Goal: Task Accomplishment & Management: Complete application form

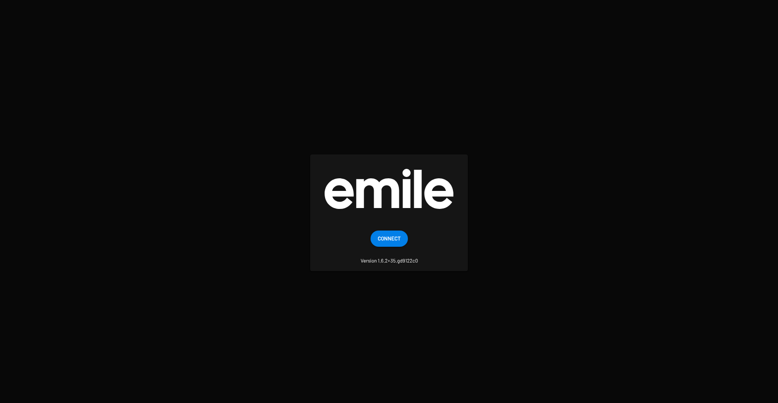
click at [618, 114] on login "Connect Version 1.6.2+35.gd9122c0" at bounding box center [389, 201] width 778 height 403
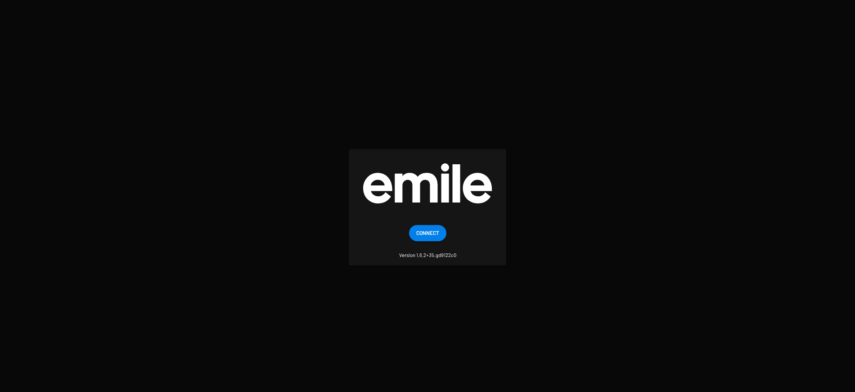
click at [443, 88] on login "Connect Version 1.6.2+35.gd9122c0" at bounding box center [427, 196] width 855 height 392
click at [419, 232] on span "Connect" at bounding box center [427, 233] width 23 height 16
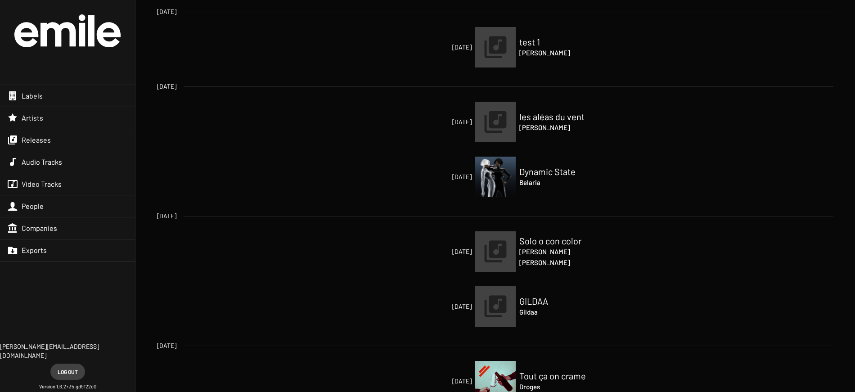
click at [37, 144] on span "Releases" at bounding box center [36, 139] width 29 height 9
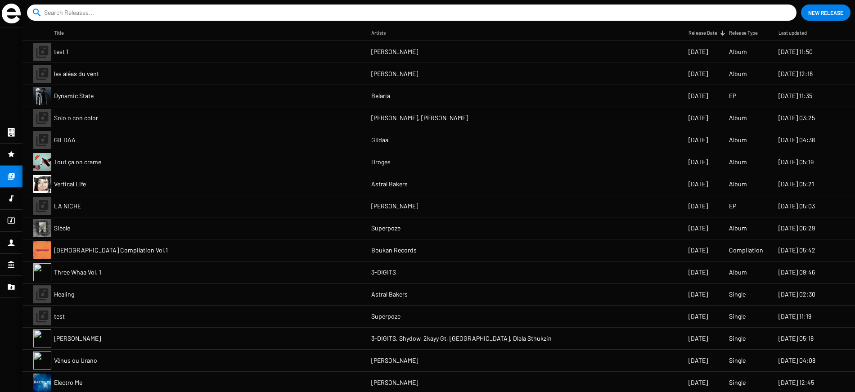
click at [71, 95] on span "Dynamic State" at bounding box center [74, 95] width 40 height 9
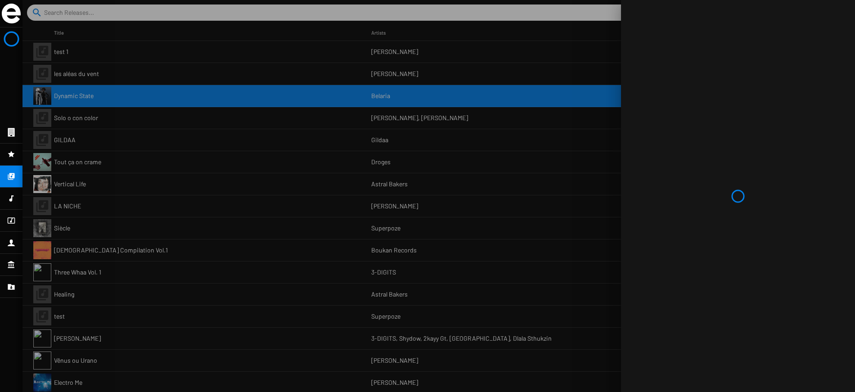
click at [76, 166] on div at bounding box center [438, 196] width 832 height 392
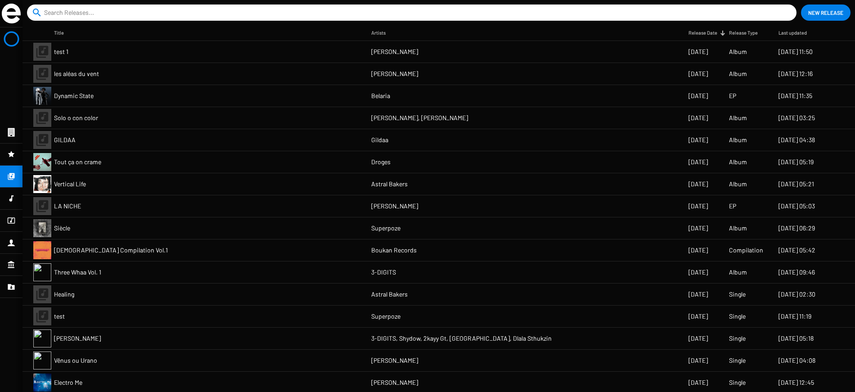
click at [84, 163] on span "Tout ça on crame" at bounding box center [77, 161] width 47 height 9
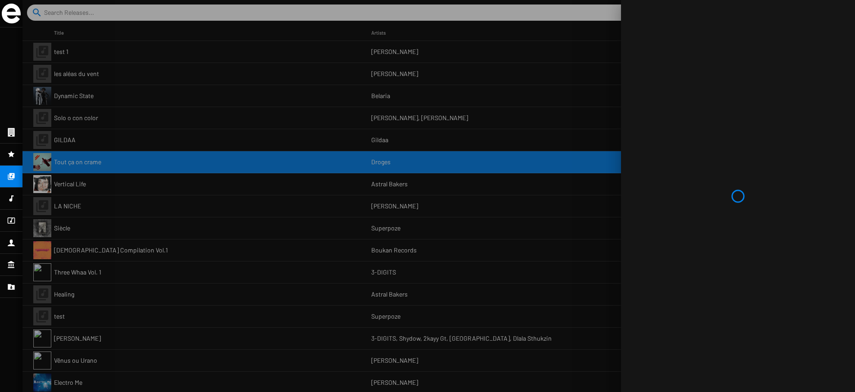
click at [257, 166] on div at bounding box center [438, 196] width 832 height 392
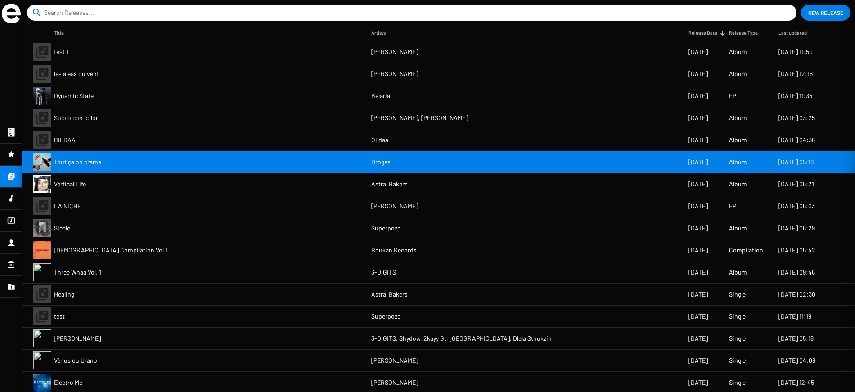
click at [257, 166] on div at bounding box center [438, 196] width 832 height 392
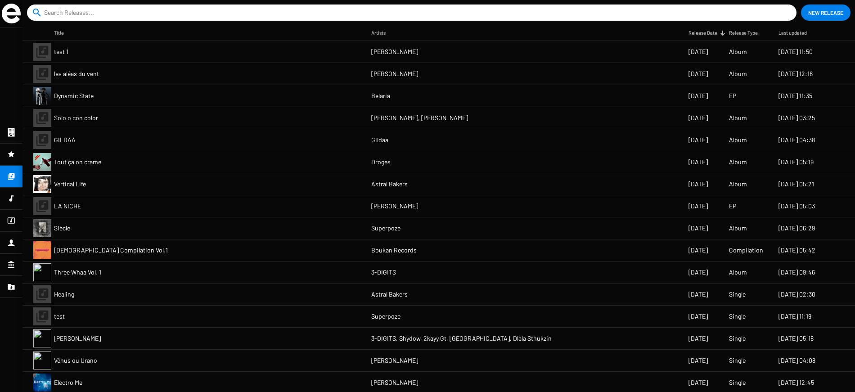
click at [87, 160] on span "Tout ça on crame" at bounding box center [77, 161] width 47 height 9
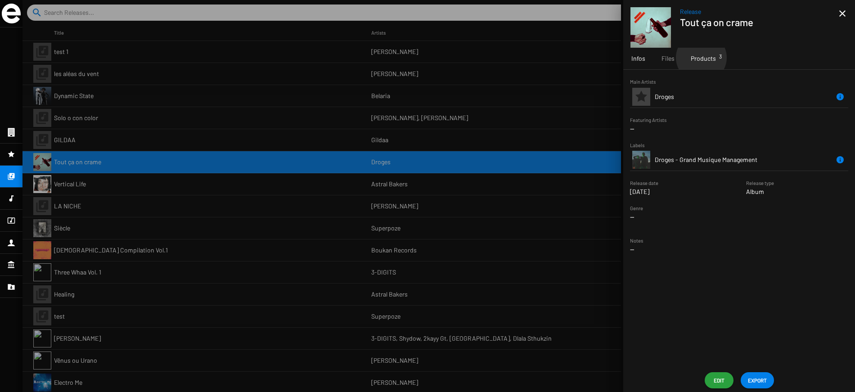
click at [701, 58] on span "Products 3" at bounding box center [703, 58] width 25 height 9
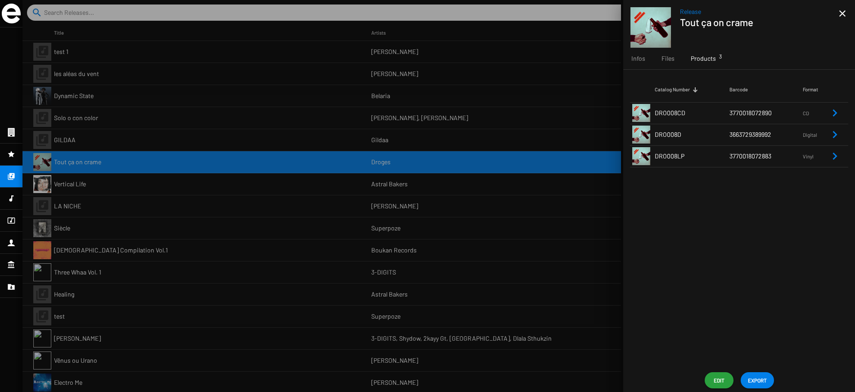
click at [836, 136] on icon "Remove Reference" at bounding box center [834, 134] width 11 height 11
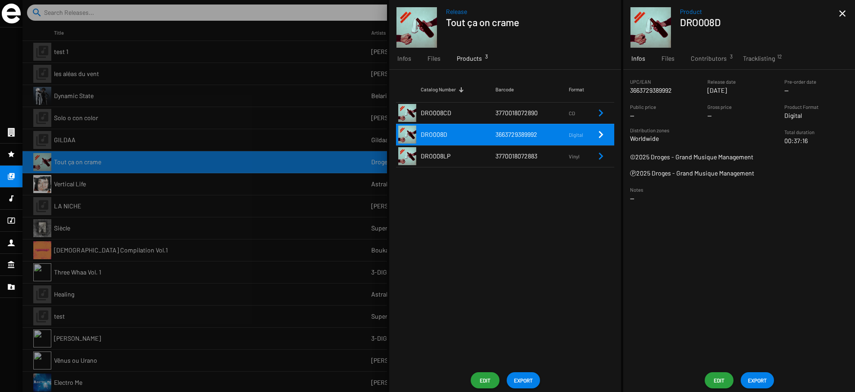
drag, startPoint x: 634, startPoint y: 91, endPoint x: 749, endPoint y: 164, distance: 135.9
click at [749, 163] on div "UPC/EAN 3663729389992 Release date Oct 24 2025 Pre-order date -- Public price -…" at bounding box center [739, 143] width 232 height 133
click at [757, 173] on div "Ⓟ2025 Droges - Grand Musique Management" at bounding box center [739, 173] width 232 height 9
click at [709, 58] on span "Contributors 3" at bounding box center [709, 58] width 36 height 9
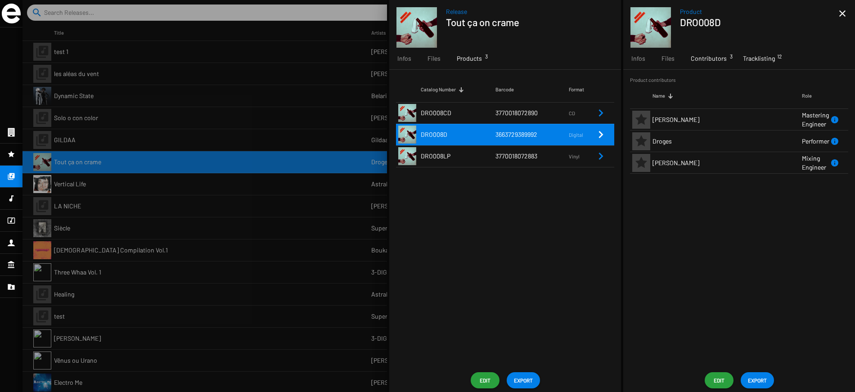
click at [751, 58] on span "Tracklisting 12" at bounding box center [759, 58] width 32 height 9
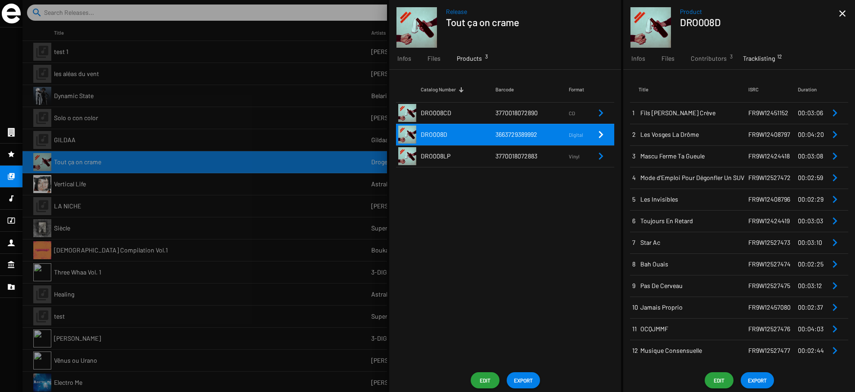
click at [832, 113] on icon "Remove Reference" at bounding box center [834, 113] width 11 height 11
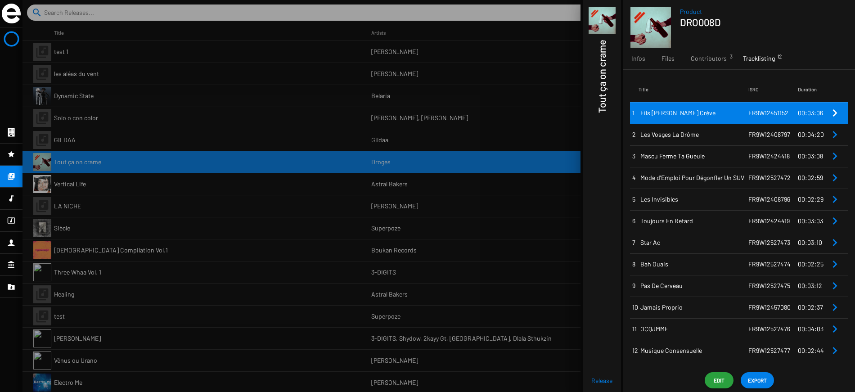
click at [832, 113] on icon "Remove Reference" at bounding box center [834, 113] width 11 height 11
click at [832, 138] on icon "Remove Reference" at bounding box center [834, 134] width 11 height 11
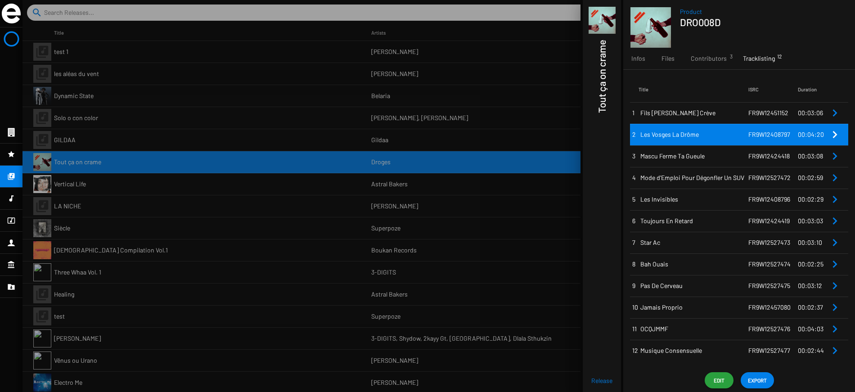
click at [831, 112] on icon "Remove Reference" at bounding box center [834, 113] width 11 height 11
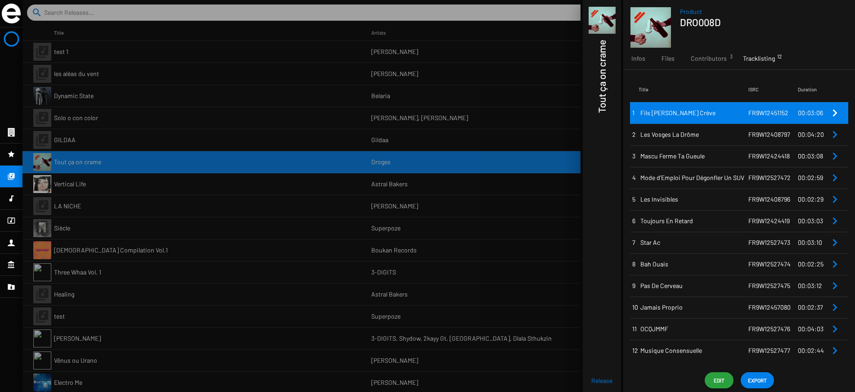
click at [831, 112] on icon "Remove Reference" at bounding box center [834, 113] width 11 height 11
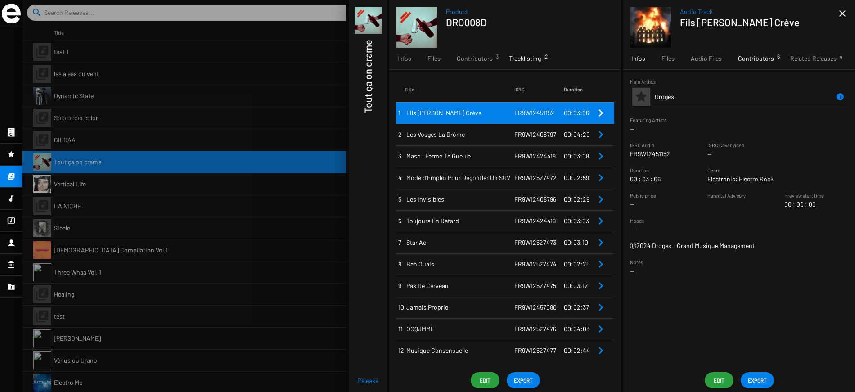
click at [755, 57] on span "Contributors 6" at bounding box center [756, 58] width 36 height 9
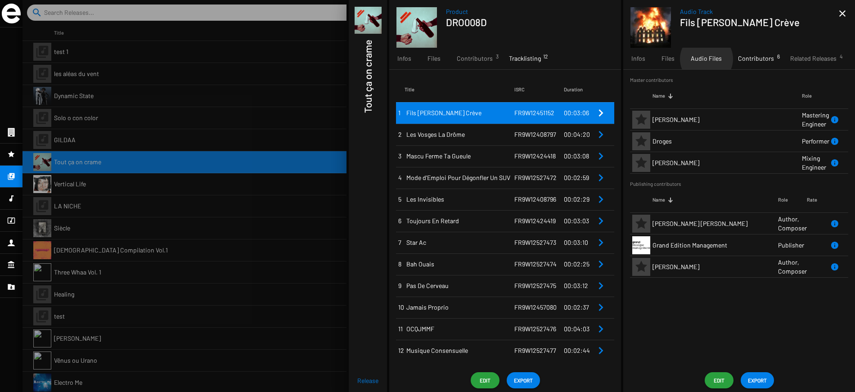
click at [706, 59] on span "Audio Files" at bounding box center [706, 58] width 31 height 9
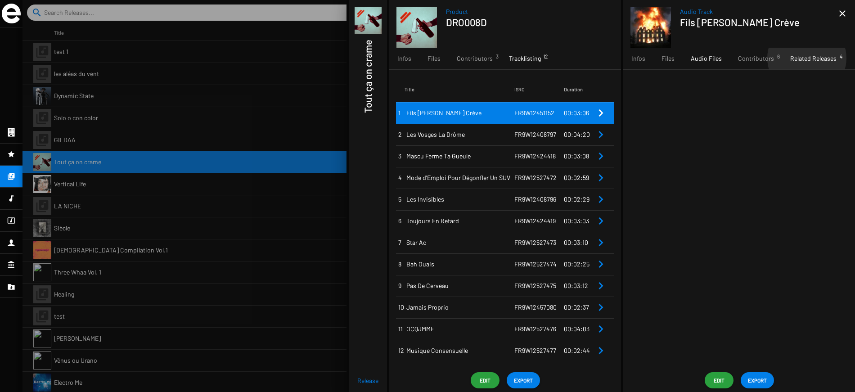
click at [804, 58] on span "Related Releases 4" at bounding box center [813, 58] width 46 height 9
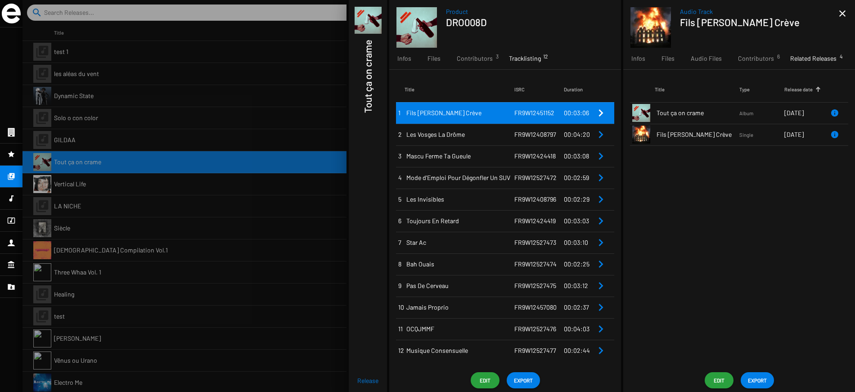
click at [842, 13] on mat-icon "close" at bounding box center [842, 13] width 11 height 11
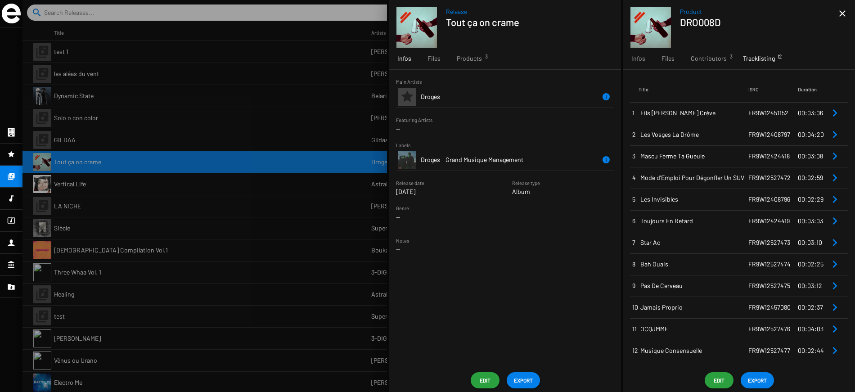
click at [831, 112] on icon "Remove Reference" at bounding box center [834, 113] width 11 height 11
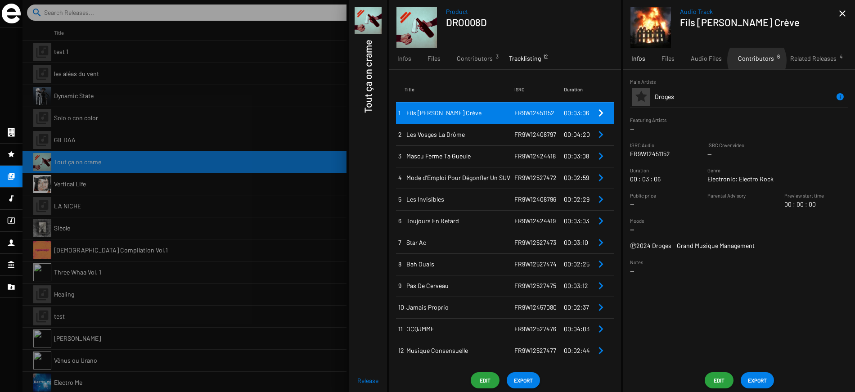
click at [755, 60] on span "Contributors 6" at bounding box center [756, 58] width 36 height 9
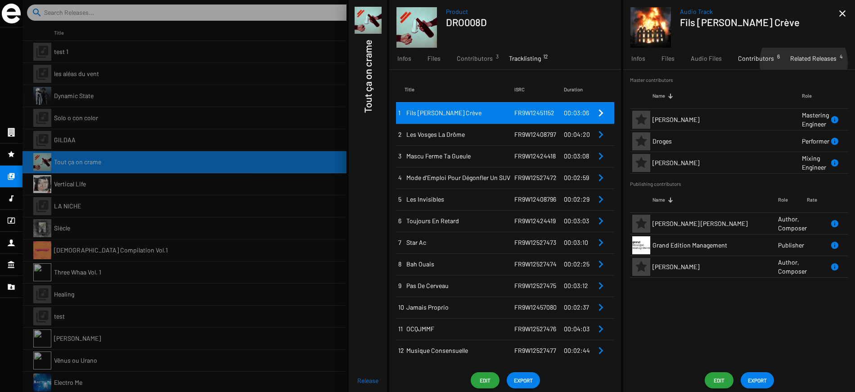
click at [801, 63] on div "Related Releases 4" at bounding box center [813, 59] width 63 height 22
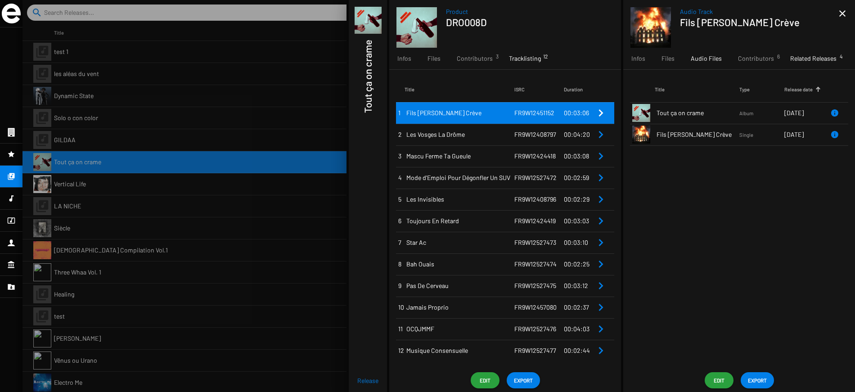
click at [694, 62] on span "Audio Files" at bounding box center [706, 58] width 31 height 9
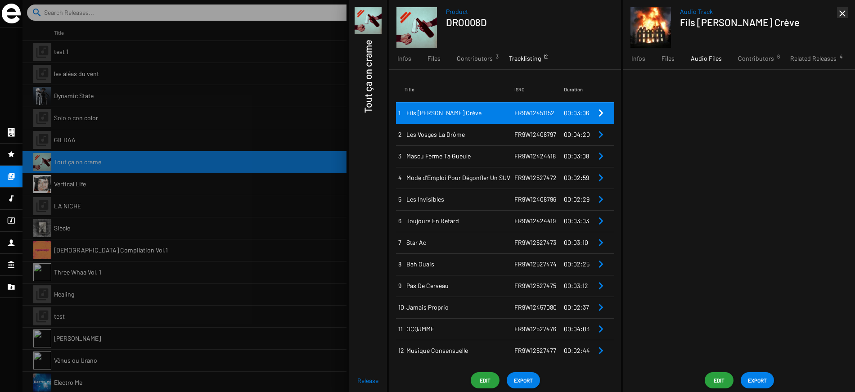
click at [844, 12] on mat-icon "close" at bounding box center [842, 13] width 11 height 11
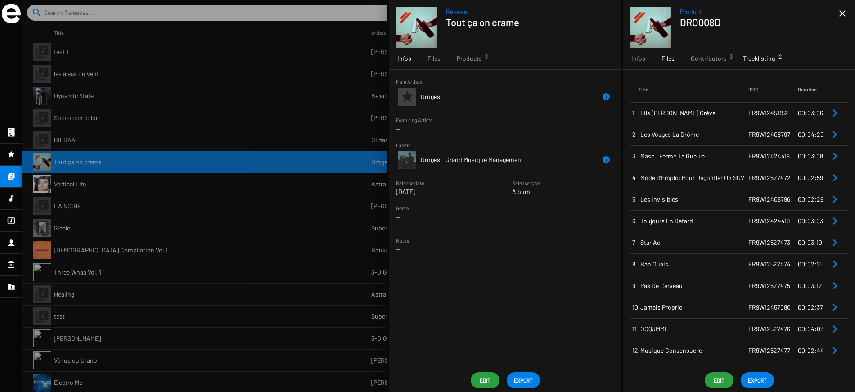
click at [660, 62] on div "Files" at bounding box center [667, 59] width 29 height 22
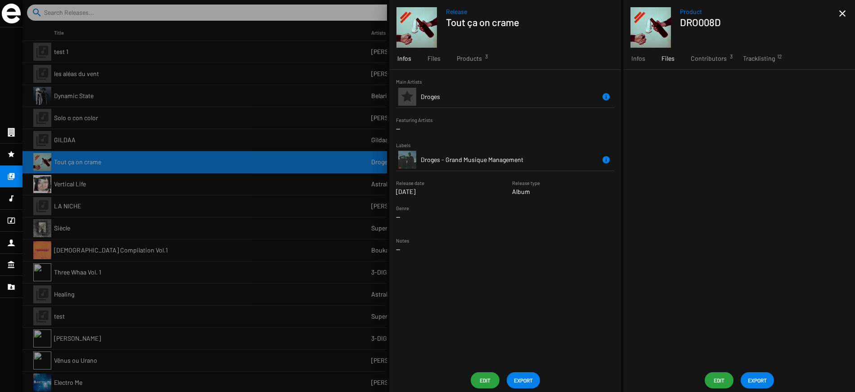
click at [839, 11] on mat-icon "close" at bounding box center [842, 13] width 11 height 11
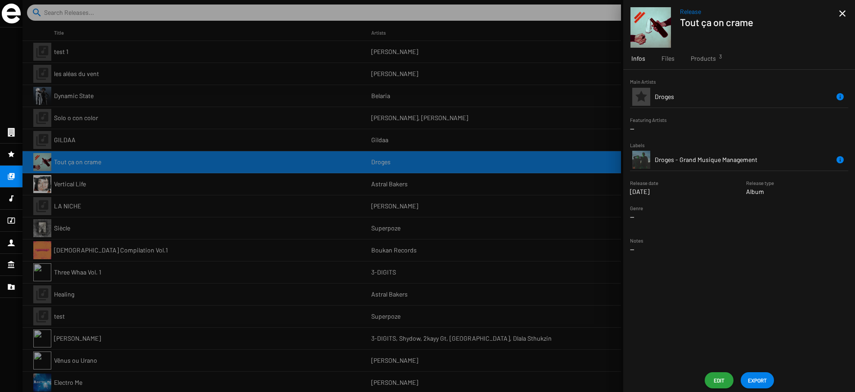
click at [839, 11] on mat-icon "close" at bounding box center [842, 13] width 11 height 11
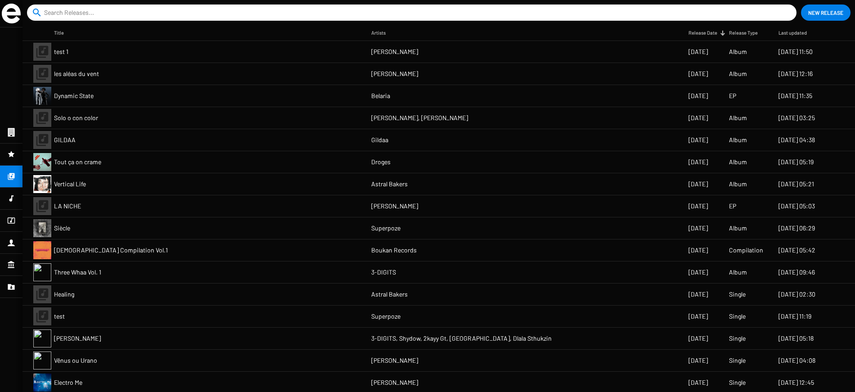
click at [158, 161] on mat-cell "Tout ça on crame" at bounding box center [212, 162] width 317 height 22
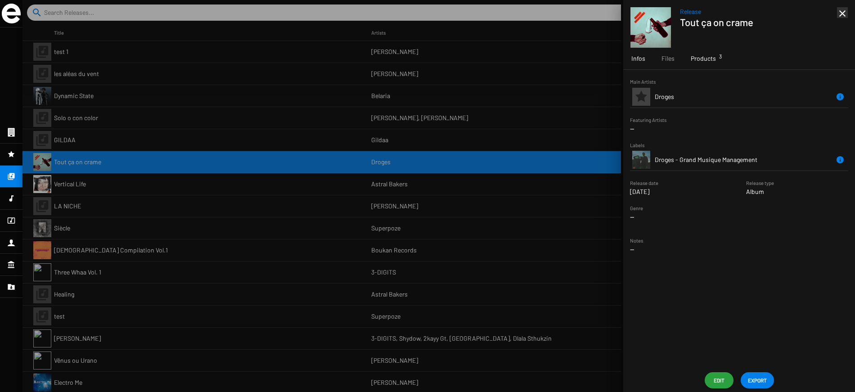
click at [702, 56] on span "Products 3" at bounding box center [703, 58] width 25 height 9
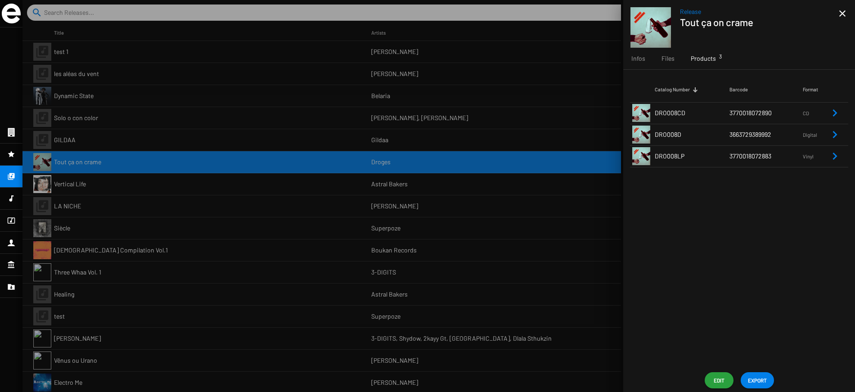
click at [689, 162] on td "DRO008LP" at bounding box center [692, 156] width 75 height 22
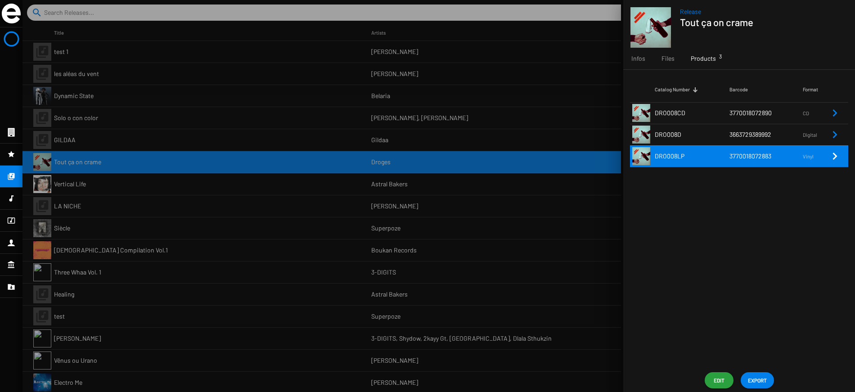
click at [834, 154] on icon "Remove Reference" at bounding box center [835, 156] width 4 height 7
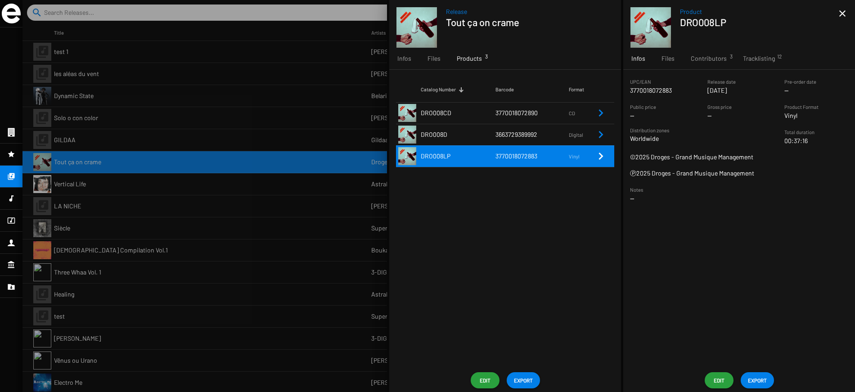
click at [835, 150] on div "UPC/EAN 3770018072883 Release date Oct 24 2025 Pre-order date -- Public price -…" at bounding box center [739, 143] width 232 height 133
click at [761, 58] on span "Tracklisting 12" at bounding box center [759, 58] width 32 height 9
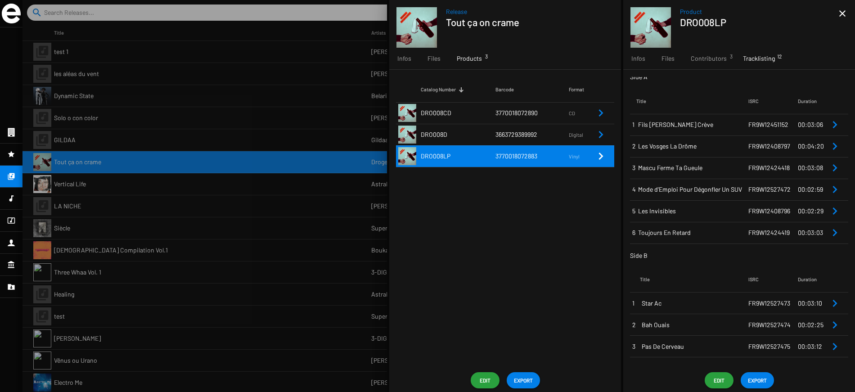
scroll to position [72, 0]
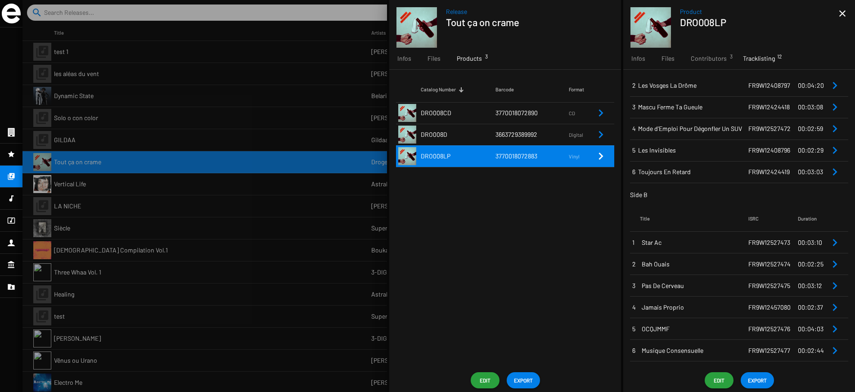
click at [843, 12] on mat-icon "close" at bounding box center [842, 13] width 11 height 11
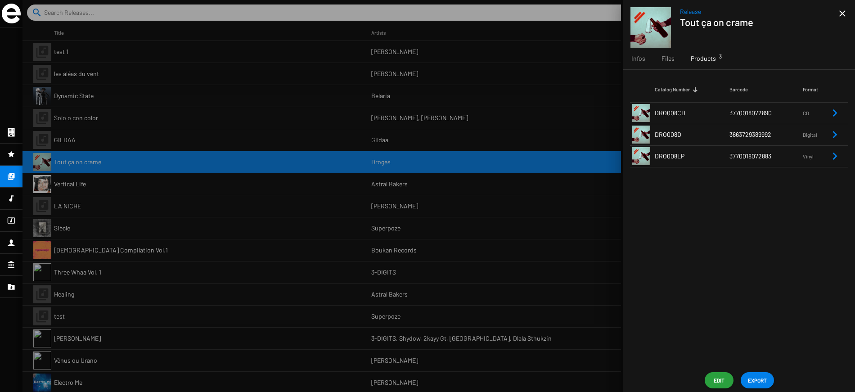
click at [843, 12] on mat-icon "close" at bounding box center [842, 13] width 11 height 11
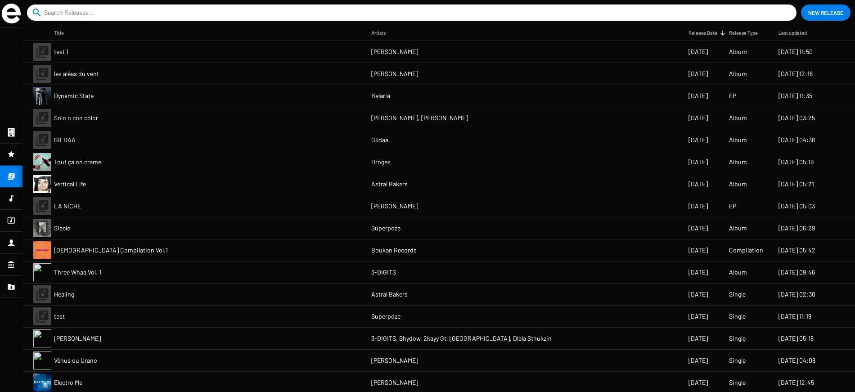
click at [830, 13] on span "New Release" at bounding box center [825, 12] width 35 height 16
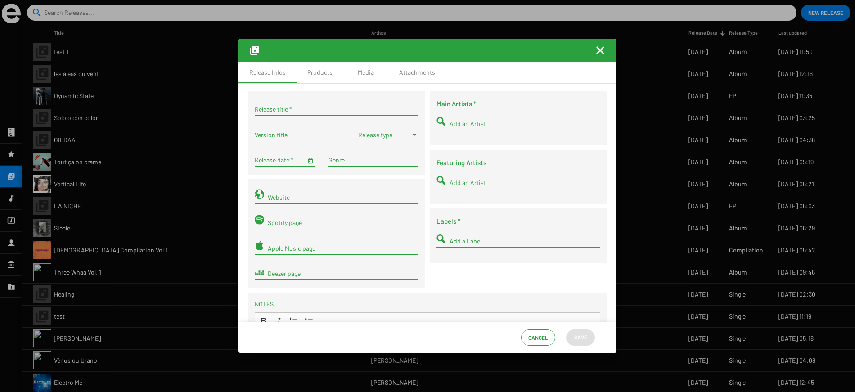
click at [277, 104] on div "Release title *" at bounding box center [337, 107] width 164 height 18
type input "Compil Boukan Vol.2"
click at [322, 136] on input "Version title" at bounding box center [300, 134] width 90 height 7
click at [378, 138] on div "Release type" at bounding box center [388, 133] width 60 height 18
click at [364, 191] on span "Compilation" at bounding box center [387, 191] width 60 height 19
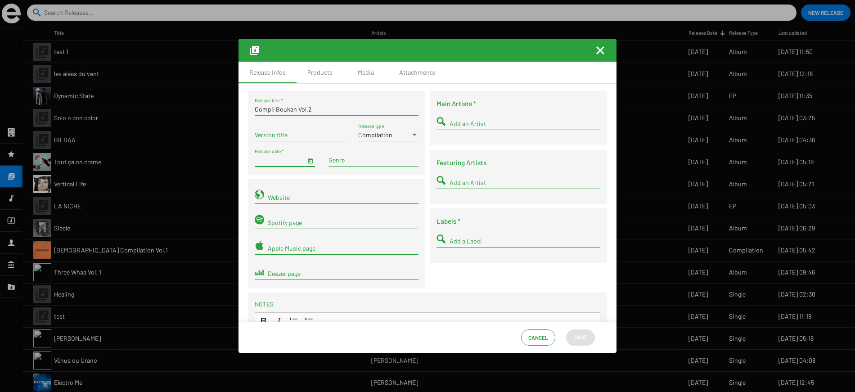
click at [266, 162] on input "Release date *" at bounding box center [280, 160] width 51 height 7
click at [310, 162] on span "Open calendar" at bounding box center [310, 160] width 6 height 8
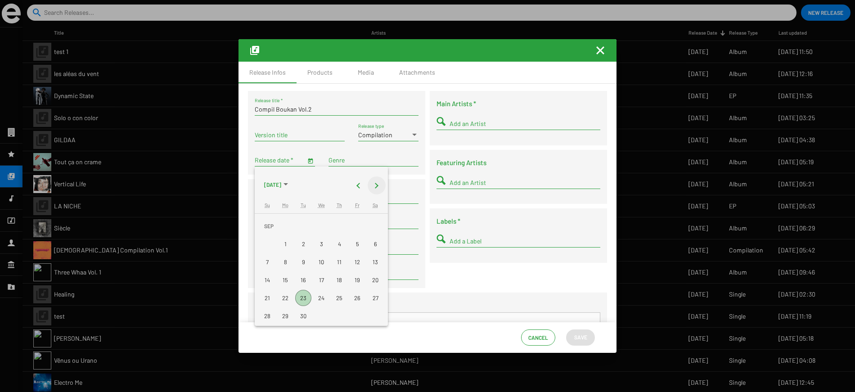
click at [377, 189] on button "Next month" at bounding box center [377, 185] width 18 height 18
click at [375, 186] on button "Next month" at bounding box center [377, 185] width 18 height 18
click at [356, 277] on div "21" at bounding box center [357, 280] width 16 height 16
type input "11/21/2025"
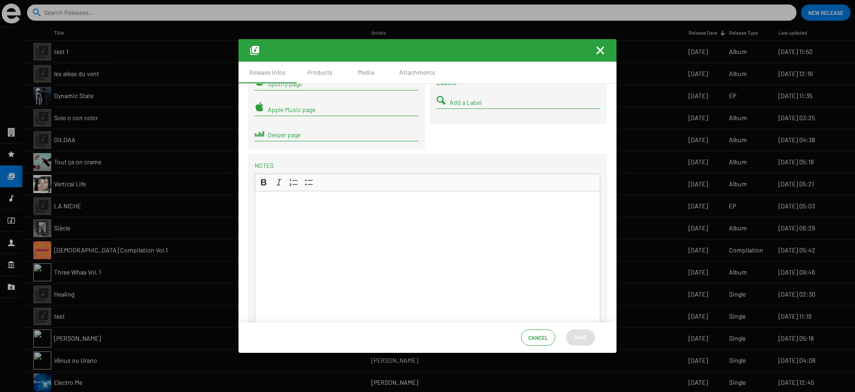
scroll to position [140, 0]
click at [328, 215] on div "Rich Text Editor, main" at bounding box center [428, 261] width 346 height 144
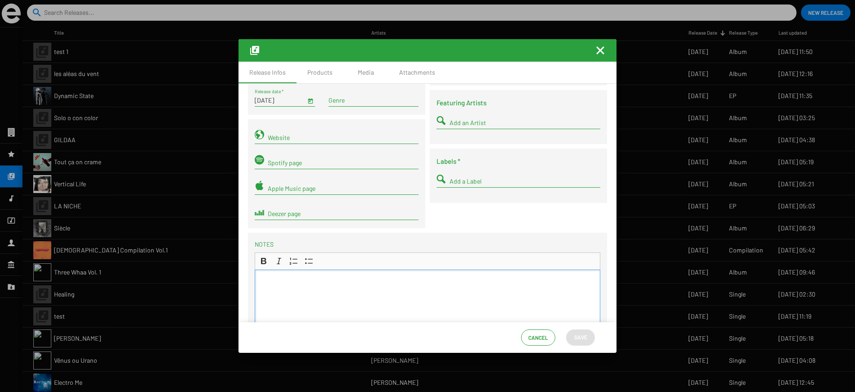
scroll to position [0, 0]
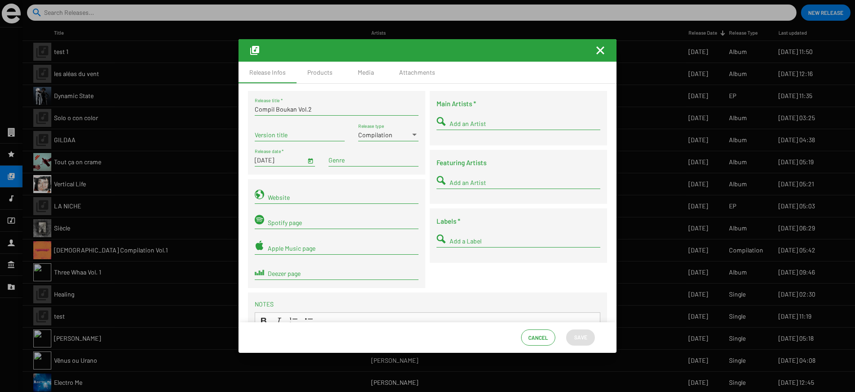
click at [463, 122] on input "Add an Artist" at bounding box center [525, 123] width 151 height 7
type input "B"
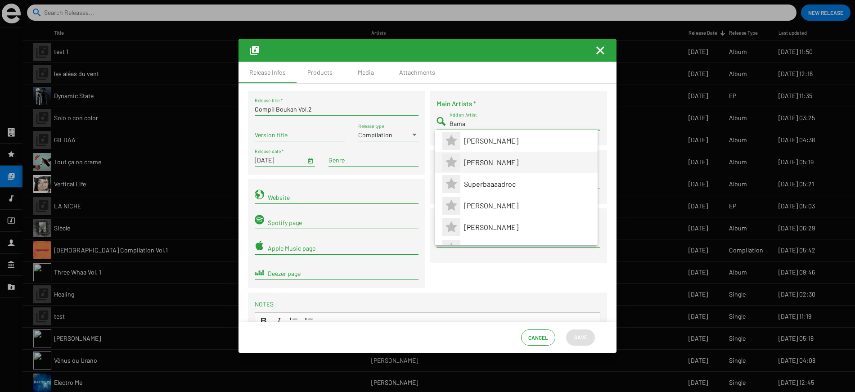
type input "Bama"
click at [478, 164] on span "Caballero" at bounding box center [527, 163] width 126 height 22
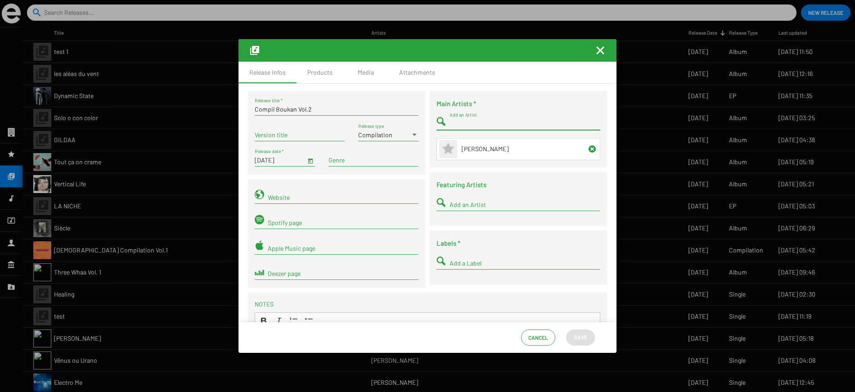
click at [592, 151] on icon at bounding box center [592, 148] width 7 height 7
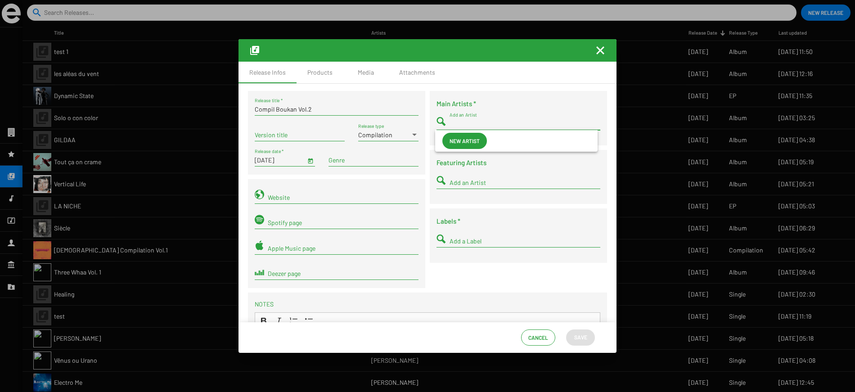
click at [464, 126] on input "Add an Artist" at bounding box center [525, 123] width 151 height 7
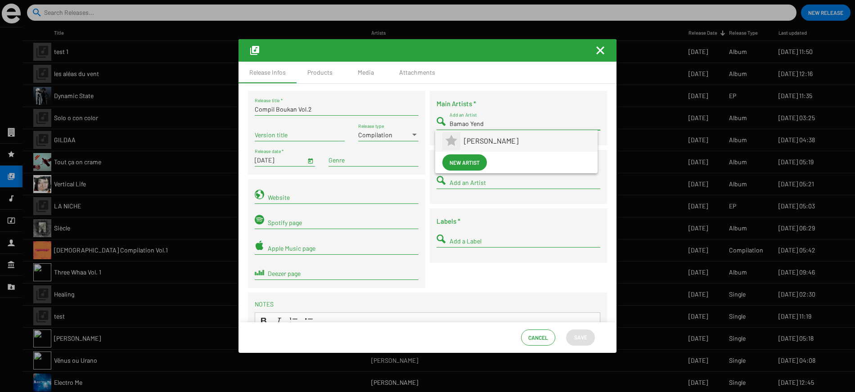
type input "Bamao Yend"
click at [479, 140] on span "[PERSON_NAME]" at bounding box center [527, 141] width 126 height 22
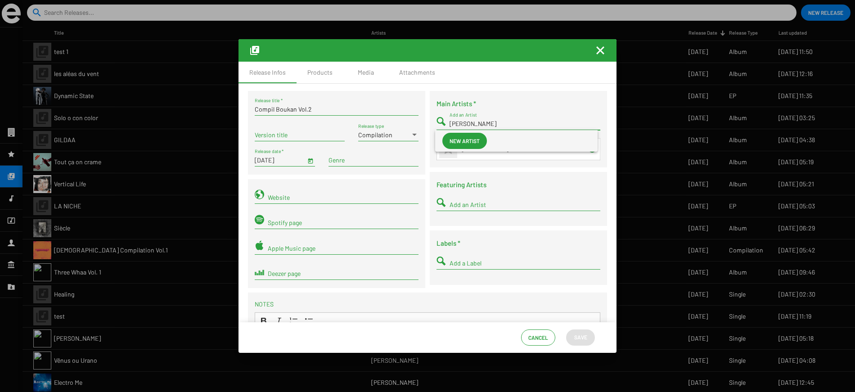
type input "[PERSON_NAME]"
click at [465, 140] on span "New artist" at bounding box center [465, 141] width 30 height 16
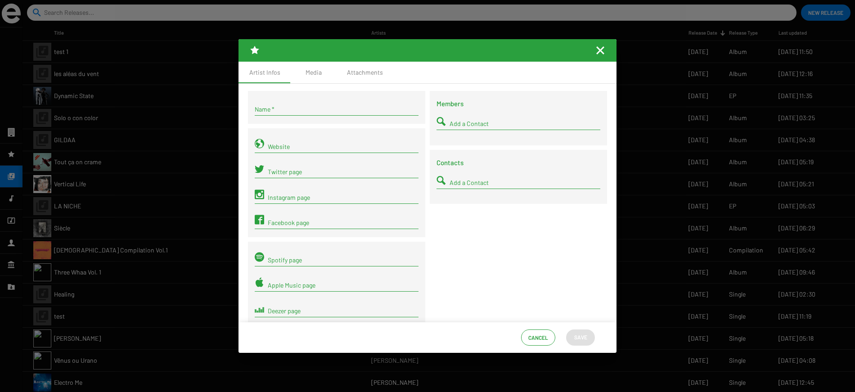
click at [314, 108] on input "Name *" at bounding box center [337, 109] width 164 height 7
type input "[PERSON_NAME]"
click at [576, 337] on span "Save" at bounding box center [580, 337] width 13 height 16
click at [600, 48] on mat-icon "Fermer la fenêtre" at bounding box center [600, 50] width 11 height 11
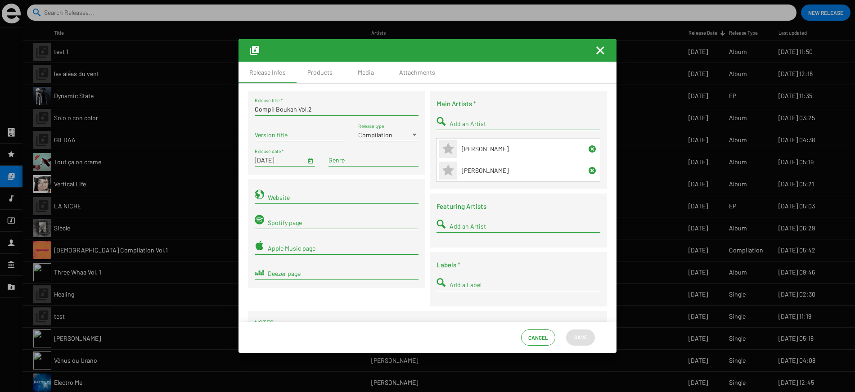
click at [477, 225] on input "Add an Artist" at bounding box center [525, 226] width 151 height 7
click at [454, 286] on input "Add a Label" at bounding box center [525, 284] width 151 height 7
type input "Bouk"
click at [477, 303] on span "Boukan Records" at bounding box center [527, 302] width 126 height 22
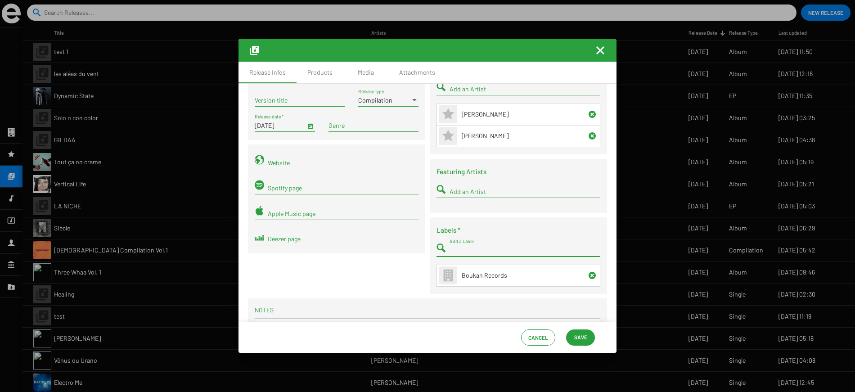
scroll to position [43, 0]
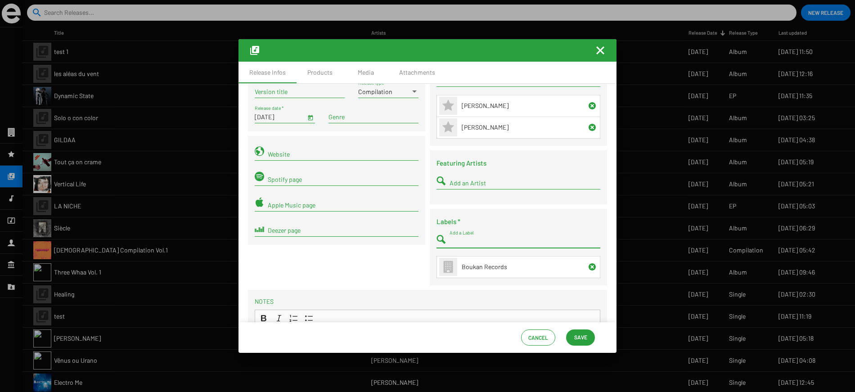
click at [580, 338] on span "Save" at bounding box center [580, 337] width 13 height 16
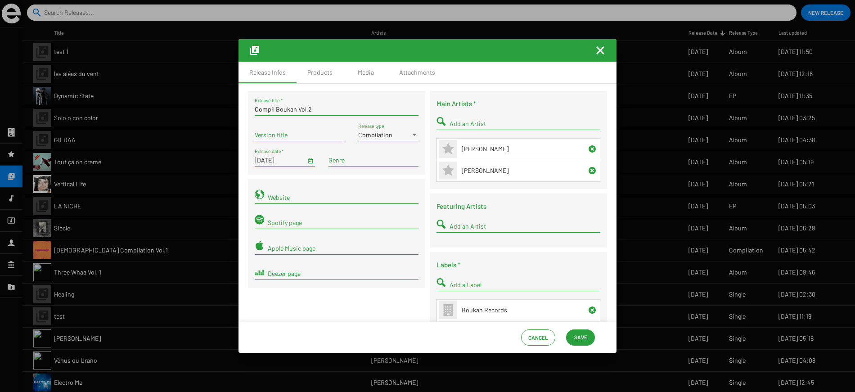
click at [583, 343] on span "Save" at bounding box center [580, 337] width 13 height 16
click at [317, 75] on div "Products" at bounding box center [319, 72] width 25 height 9
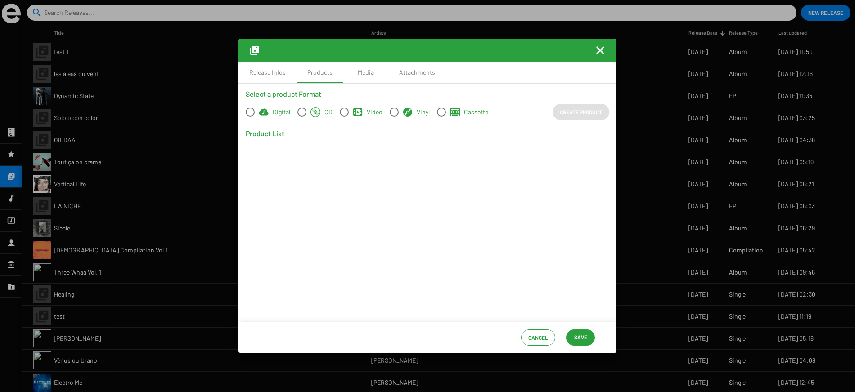
click at [250, 113] on span at bounding box center [250, 112] width 9 height 9
click at [250, 117] on input "Digital" at bounding box center [250, 117] width 0 height 0
radio input "true"
click at [573, 110] on span "Create Product" at bounding box center [581, 112] width 42 height 16
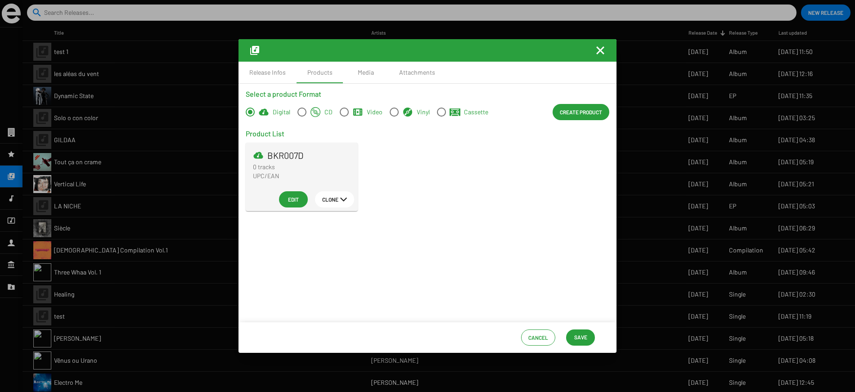
drag, startPoint x: 308, startPoint y: 155, endPoint x: 267, endPoint y: 157, distance: 41.0
click at [267, 157] on mat-card-header "BKR007D 0 tracks UPC/EAN" at bounding box center [302, 169] width 98 height 38
click at [293, 197] on span "Edit" at bounding box center [293, 199] width 14 height 16
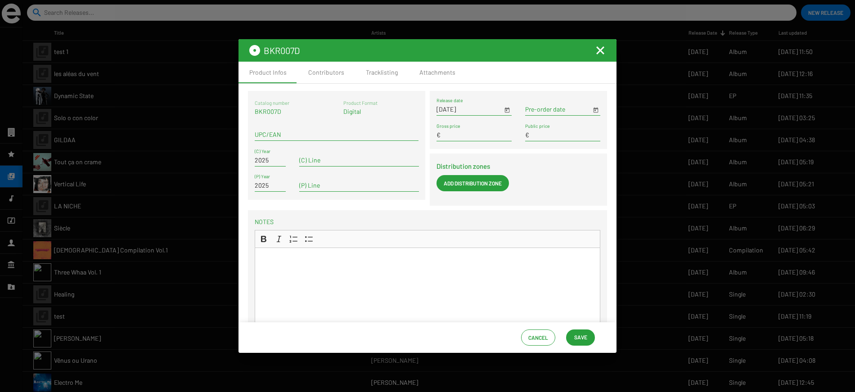
click at [269, 133] on input "UPC/EAN" at bounding box center [337, 134] width 164 height 7
click at [308, 160] on input "(C) Line" at bounding box center [359, 160] width 120 height 7
click at [314, 184] on input "(P) Line" at bounding box center [359, 185] width 120 height 7
click at [263, 157] on input "2025" at bounding box center [270, 160] width 31 height 7
drag, startPoint x: 270, startPoint y: 163, endPoint x: 251, endPoint y: 162, distance: 19.4
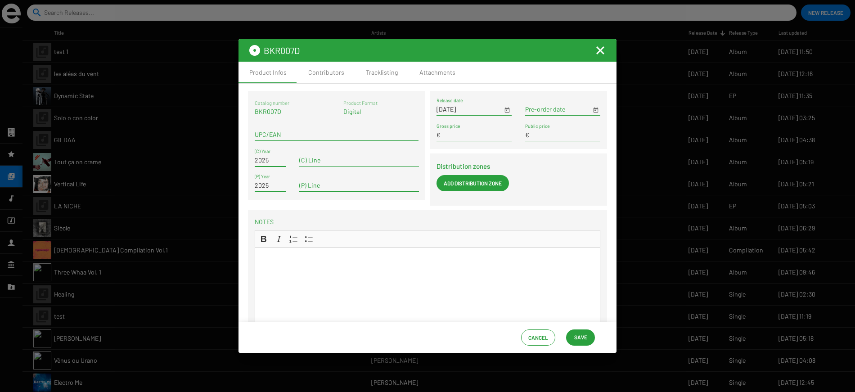
click at [252, 162] on sf-form-element "2025 (C) Year" at bounding box center [270, 162] width 45 height 26
click at [277, 162] on input "2025" at bounding box center [270, 160] width 31 height 7
click at [360, 274] on div "Rich Text Editor, main" at bounding box center [428, 319] width 346 height 144
click at [589, 342] on button "Save" at bounding box center [580, 337] width 29 height 16
click at [325, 73] on div "Contributors" at bounding box center [326, 72] width 36 height 9
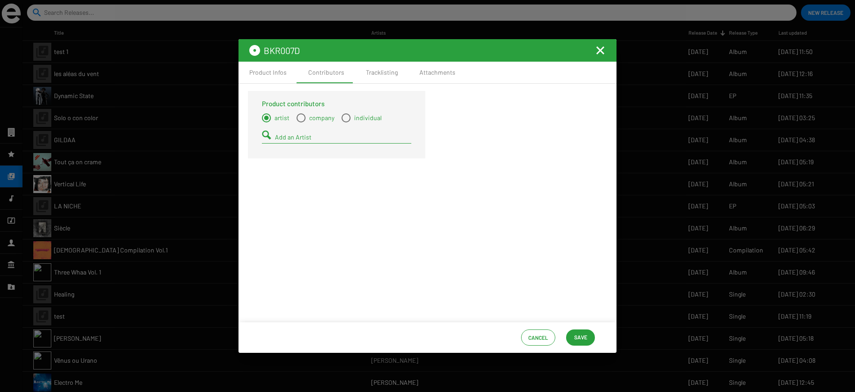
click at [299, 137] on input "Add an Artist" at bounding box center [343, 137] width 136 height 7
click at [302, 119] on span "Select a type" at bounding box center [301, 117] width 9 height 9
click at [301, 122] on input "company" at bounding box center [301, 122] width 0 height 0
radio input "true"
click at [346, 117] on span "Select a type" at bounding box center [346, 117] width 9 height 9
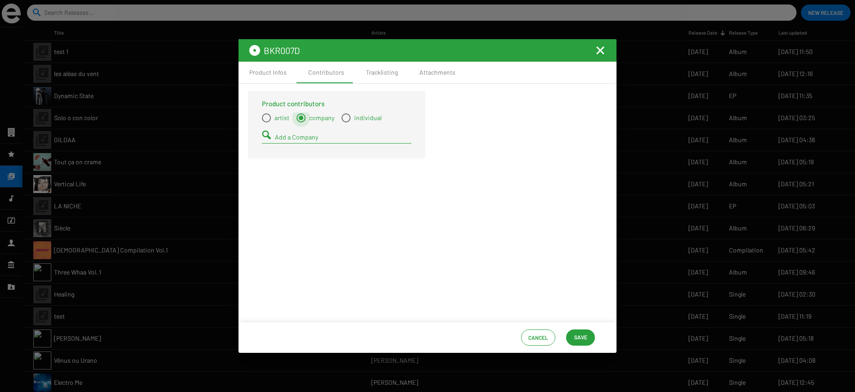
click at [346, 122] on input "individual" at bounding box center [346, 122] width 0 height 0
radio input "true"
click at [265, 121] on span "Select a type" at bounding box center [266, 117] width 9 height 9
click at [266, 122] on input "artist" at bounding box center [266, 122] width 0 height 0
radio input "true"
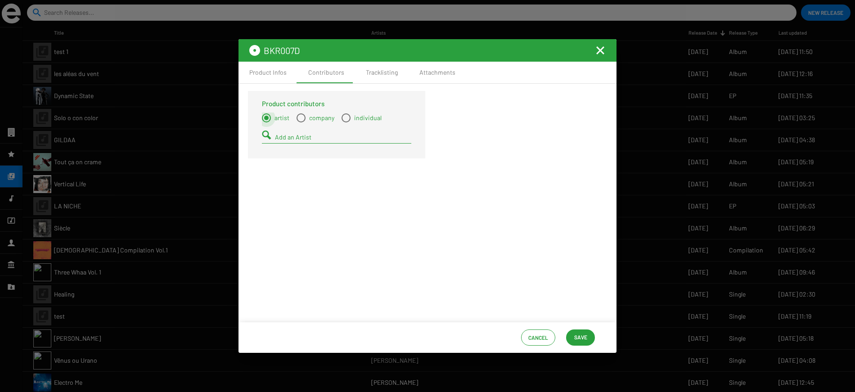
click at [278, 135] on input "Add an Artist" at bounding box center [343, 137] width 136 height 7
click at [345, 119] on span "Select a type" at bounding box center [346, 117] width 9 height 9
click at [346, 122] on input "individual" at bounding box center [346, 122] width 0 height 0
radio input "true"
click at [266, 116] on span "Select a type" at bounding box center [266, 117] width 9 height 9
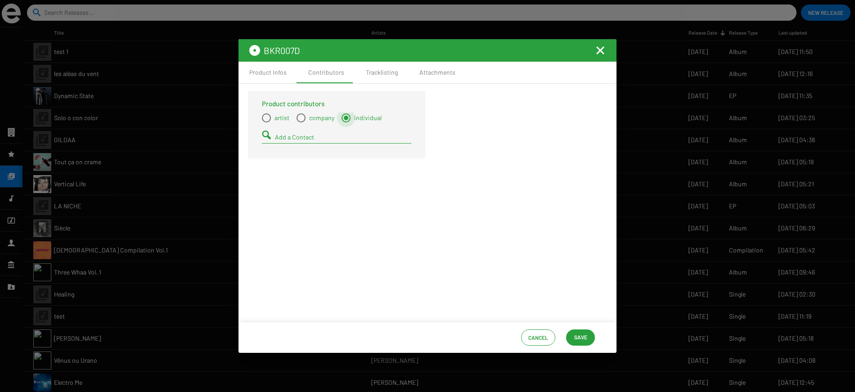
click at [266, 122] on input "artist" at bounding box center [266, 122] width 0 height 0
radio input "true"
click at [297, 139] on input "Add an Artist" at bounding box center [343, 137] width 136 height 7
click at [454, 113] on div "Product contributors artist company individual Add an Artist" at bounding box center [428, 127] width 364 height 72
click at [372, 73] on div "Tracklisting" at bounding box center [382, 72] width 32 height 9
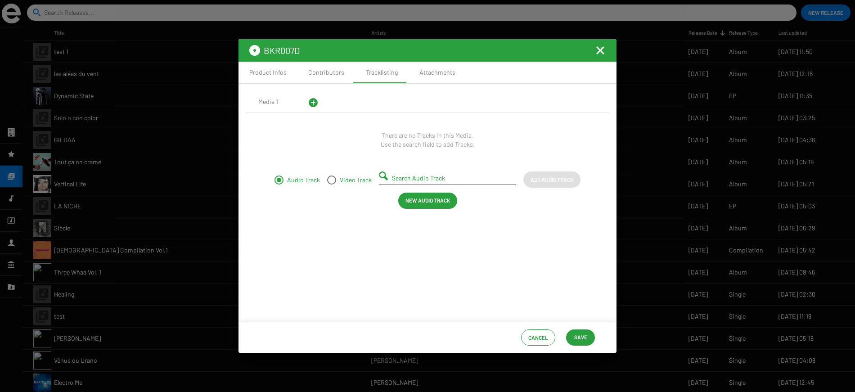
click at [403, 177] on input "Search Audio Track" at bounding box center [449, 178] width 115 height 7
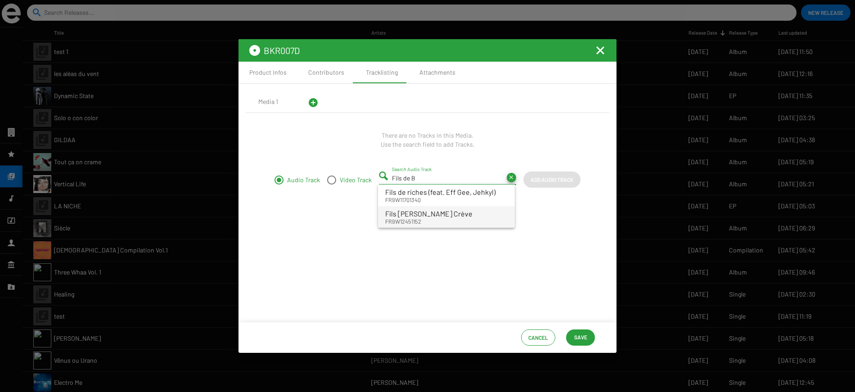
click at [400, 222] on small "FR9W12451152" at bounding box center [428, 221] width 87 height 8
type input "Fils de Bourge Crève - FR9W12451152"
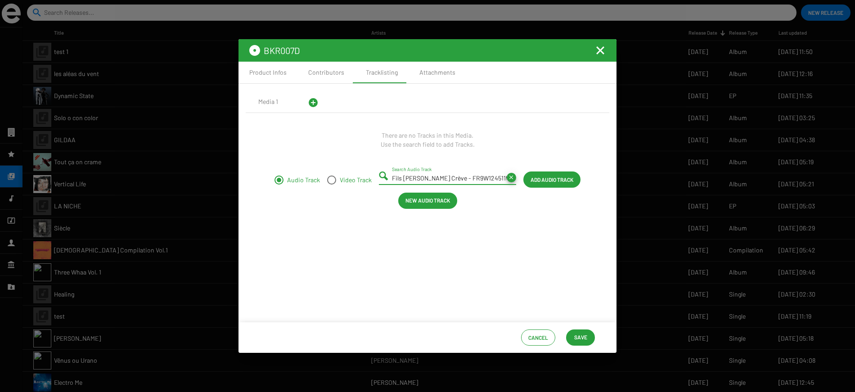
click at [559, 183] on span "Add Audio Track" at bounding box center [552, 179] width 43 height 16
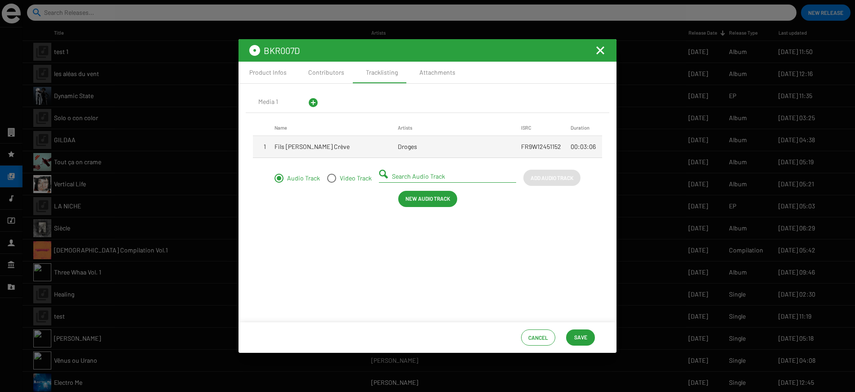
click at [419, 200] on span "New Audio Track" at bounding box center [427, 198] width 45 height 16
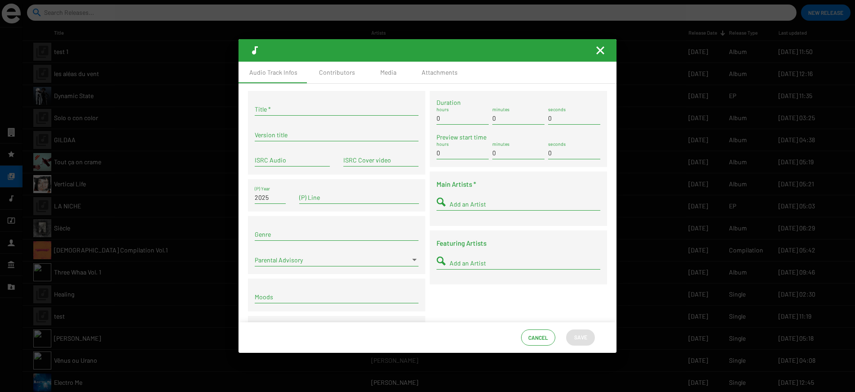
click at [271, 108] on input "Title *" at bounding box center [337, 109] width 164 height 7
drag, startPoint x: 283, startPoint y: 110, endPoint x: 248, endPoint y: 110, distance: 34.2
click at [248, 110] on sf-form-element "Test 2 Title *" at bounding box center [336, 111] width 177 height 26
type input "Test 2"
drag, startPoint x: 297, startPoint y: 159, endPoint x: 263, endPoint y: 160, distance: 34.2
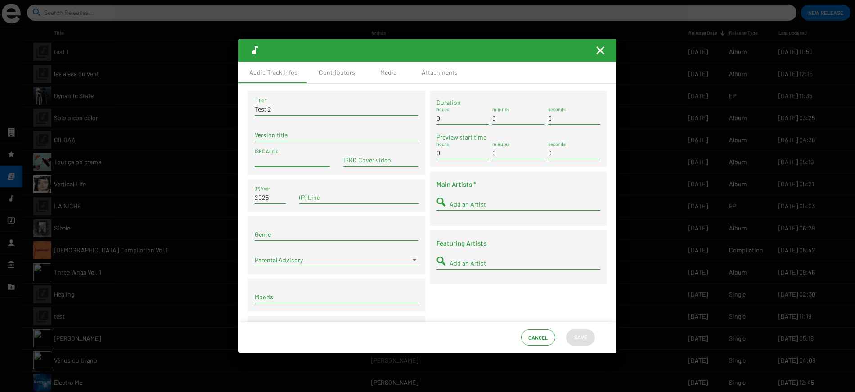
click at [263, 160] on input "ISRC Audio" at bounding box center [292, 160] width 75 height 7
drag, startPoint x: 296, startPoint y: 131, endPoint x: 269, endPoint y: 131, distance: 27.4
click at [269, 131] on input "Version title" at bounding box center [337, 134] width 164 height 7
drag, startPoint x: 342, startPoint y: 197, endPoint x: 266, endPoint y: 197, distance: 76.0
click at [266, 197] on div "2025 (P) Year (P) Line" at bounding box center [336, 195] width 177 height 33
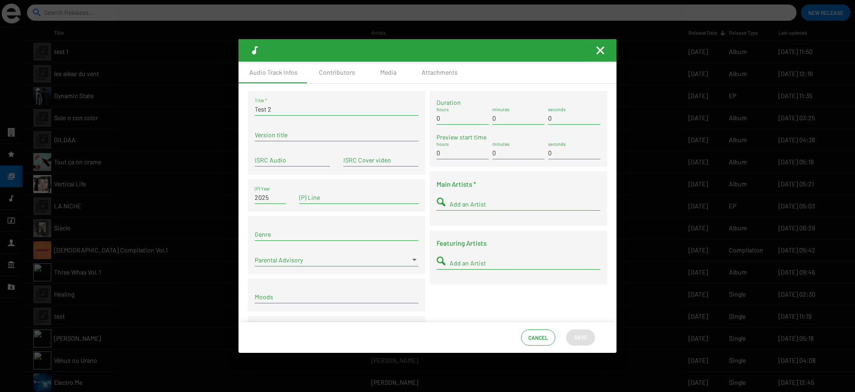
drag, startPoint x: 434, startPoint y: 119, endPoint x: 575, endPoint y: 118, distance: 141.3
click at [575, 118] on sf-form-element "Duration 0 hours 0 minutes 0 seconds" at bounding box center [518, 115] width 177 height 35
click at [575, 118] on input "0" at bounding box center [574, 118] width 52 height 7
click at [394, 115] on div "Test 2 Title *" at bounding box center [337, 107] width 164 height 18
drag, startPoint x: 584, startPoint y: 122, endPoint x: 429, endPoint y: 122, distance: 154.8
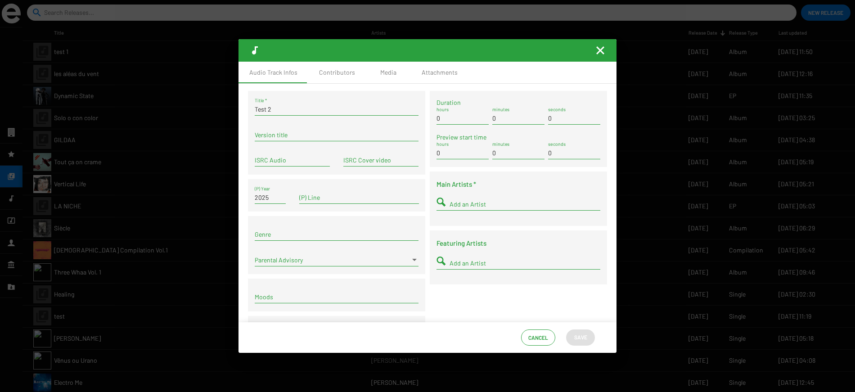
click at [430, 122] on sf-form-element "Duration 0 hours 0 minutes 0 seconds" at bounding box center [518, 115] width 177 height 35
drag, startPoint x: 569, startPoint y: 120, endPoint x: 415, endPoint y: 120, distance: 154.3
click at [415, 120] on div "Test 2 Title * Version title ISRC Audio ISRC Cover video 2025 (P) Year (P) Line…" at bounding box center [428, 222] width 364 height 262
click at [459, 203] on input "Add an Artist" at bounding box center [525, 204] width 151 height 7
type input "Bamao"
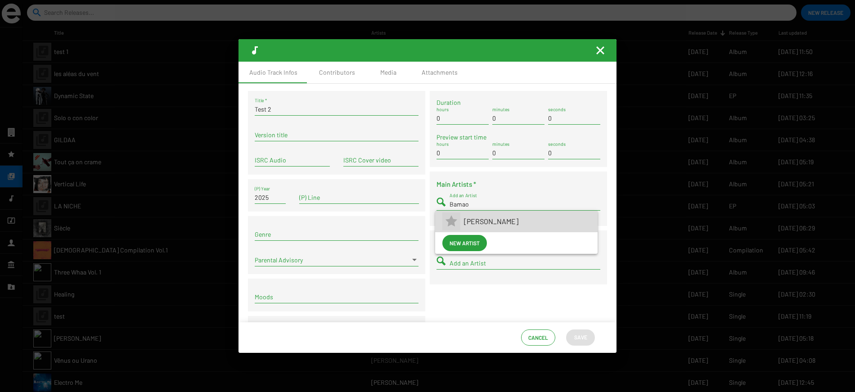
click at [469, 221] on span "[PERSON_NAME]" at bounding box center [527, 222] width 126 height 22
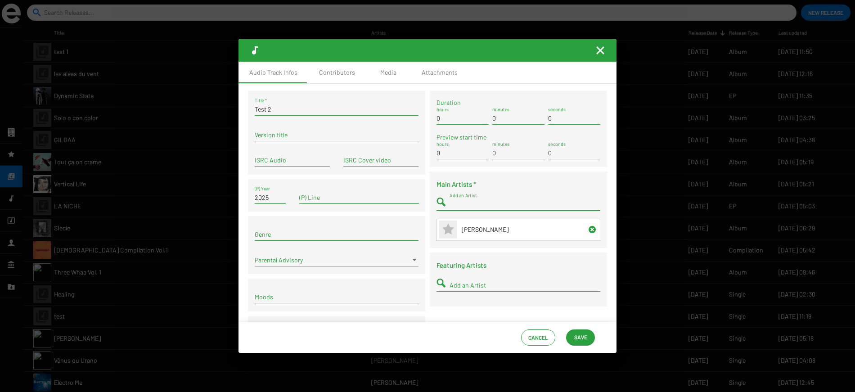
click at [580, 341] on span "Save" at bounding box center [580, 337] width 13 height 16
click at [577, 334] on span "Save" at bounding box center [580, 337] width 13 height 16
click at [326, 70] on div "Contributors" at bounding box center [337, 72] width 36 height 9
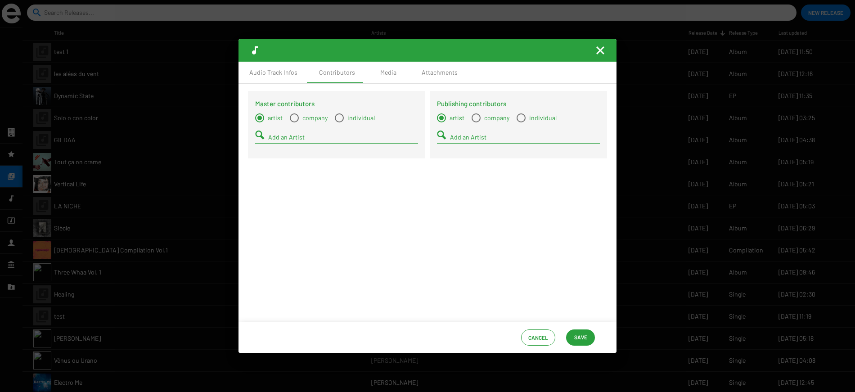
drag, startPoint x: 517, startPoint y: 105, endPoint x: 306, endPoint y: 109, distance: 211.5
click at [306, 109] on div "Master contributors artist company individual Add an Artist Publishing contribu…" at bounding box center [428, 127] width 364 height 72
click at [279, 100] on h4 "Master contributors" at bounding box center [336, 103] width 163 height 11
click at [382, 72] on div "Media" at bounding box center [388, 72] width 16 height 9
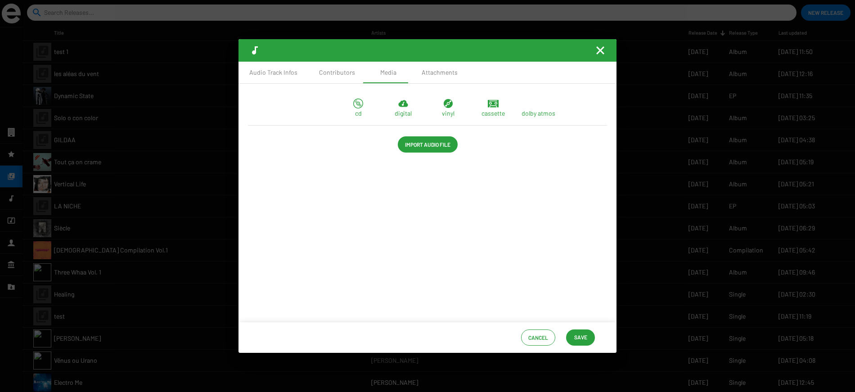
click at [422, 146] on span "Import Audio File" at bounding box center [427, 144] width 45 height 16
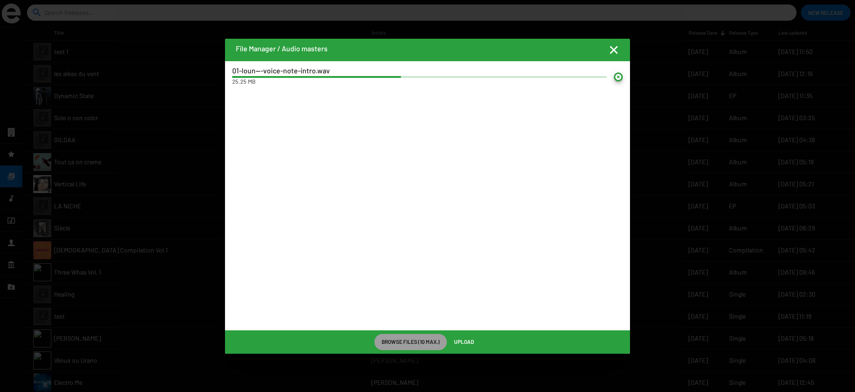
click at [466, 341] on span "Upload" at bounding box center [464, 341] width 20 height 16
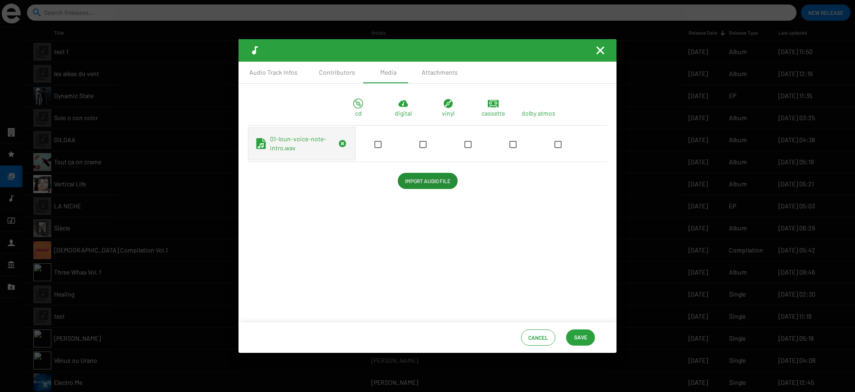
click at [412, 189] on span "Import Audio File" at bounding box center [427, 181] width 45 height 16
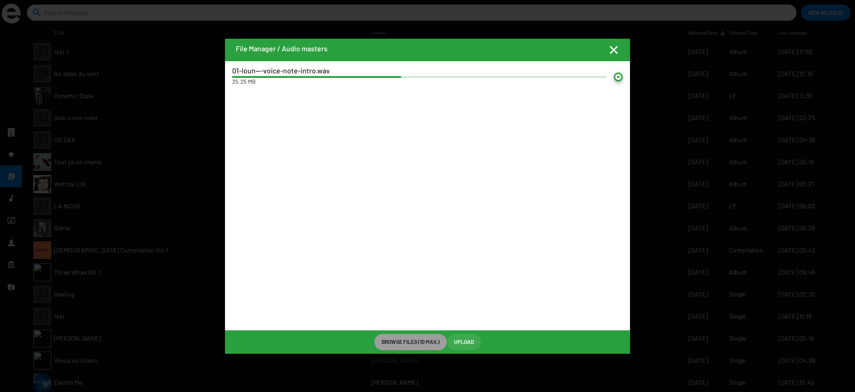
click at [468, 341] on span "Upload" at bounding box center [464, 341] width 20 height 16
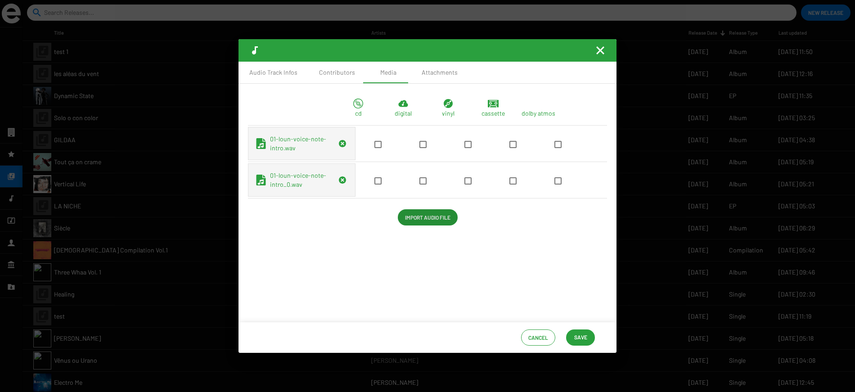
click at [374, 148] on span at bounding box center [377, 144] width 7 height 7
click at [378, 148] on input "checkbox" at bounding box center [378, 148] width 0 height 0
click at [419, 148] on span at bounding box center [422, 144] width 7 height 7
click at [423, 148] on input "checkbox" at bounding box center [423, 148] width 0 height 0
click at [374, 148] on span at bounding box center [377, 144] width 7 height 7
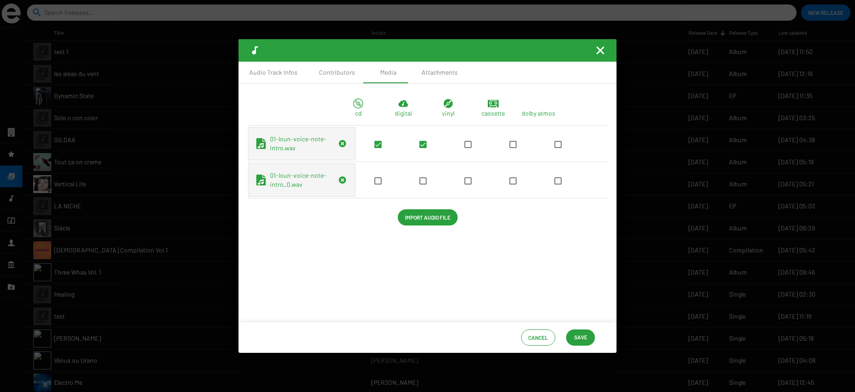
click at [378, 148] on input "checkbox" at bounding box center [378, 148] width 0 height 0
click at [445, 148] on div at bounding box center [467, 143] width 45 height 9
click at [464, 148] on span at bounding box center [467, 144] width 7 height 7
click at [468, 148] on input "checkbox" at bounding box center [468, 148] width 0 height 0
click at [464, 148] on span at bounding box center [467, 144] width 7 height 7
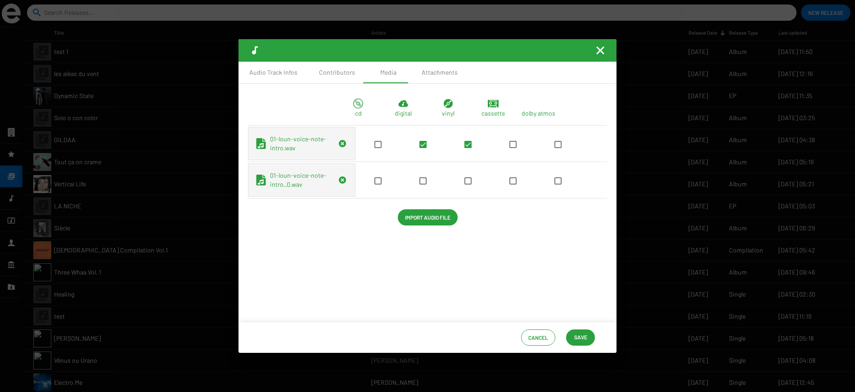
click at [468, 148] on input "checkbox" at bounding box center [468, 148] width 0 height 0
click at [464, 184] on span at bounding box center [467, 180] width 7 height 7
click at [468, 185] on input "checkbox" at bounding box center [468, 184] width 0 height 0
click at [581, 338] on span "Save" at bounding box center [580, 337] width 13 height 16
click at [435, 70] on div "Attachments" at bounding box center [440, 72] width 36 height 9
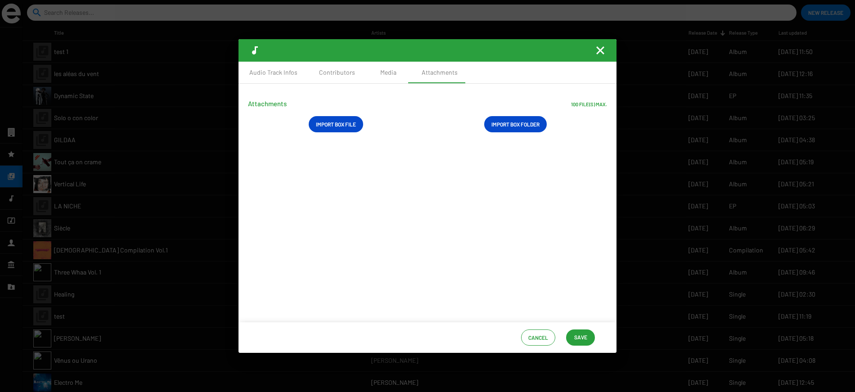
drag, startPoint x: 567, startPoint y: 102, endPoint x: 602, endPoint y: 102, distance: 34.2
click at [602, 102] on div "Attachments 100 file(s) max." at bounding box center [427, 103] width 359 height 11
click at [510, 127] on span "Import Box Folder" at bounding box center [515, 124] width 48 height 16
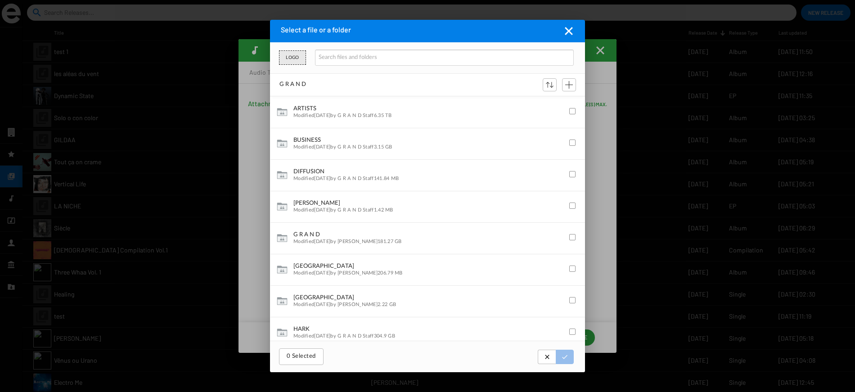
scroll to position [242, 312]
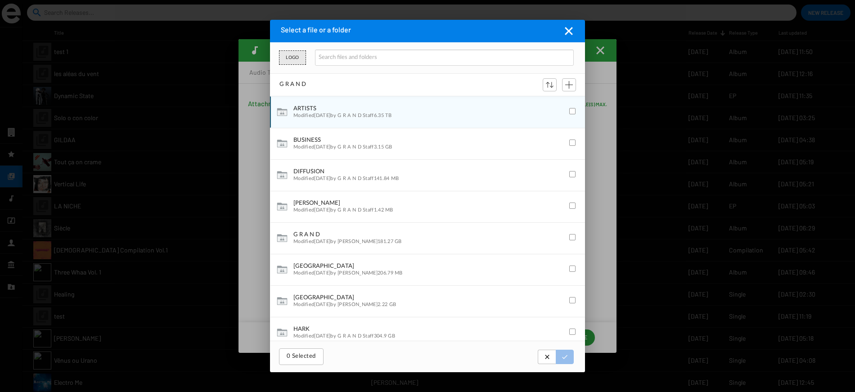
click at [317, 113] on span "today" at bounding box center [322, 115] width 16 height 5
click at [356, 108] on button "ARTISTS" at bounding box center [428, 108] width 271 height 7
checkbox input "false"
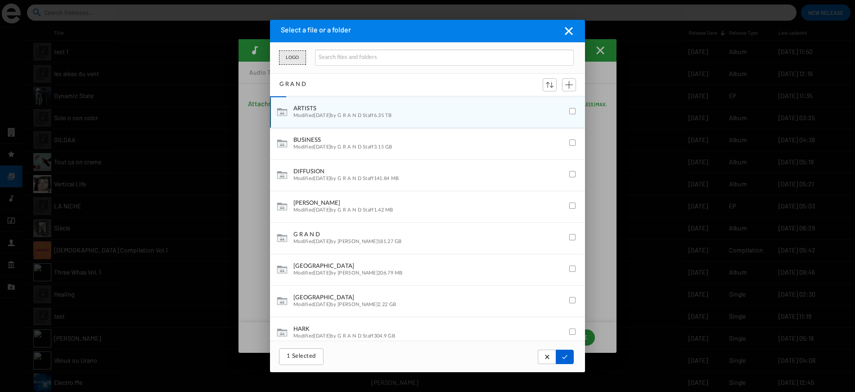
checkbox input "false"
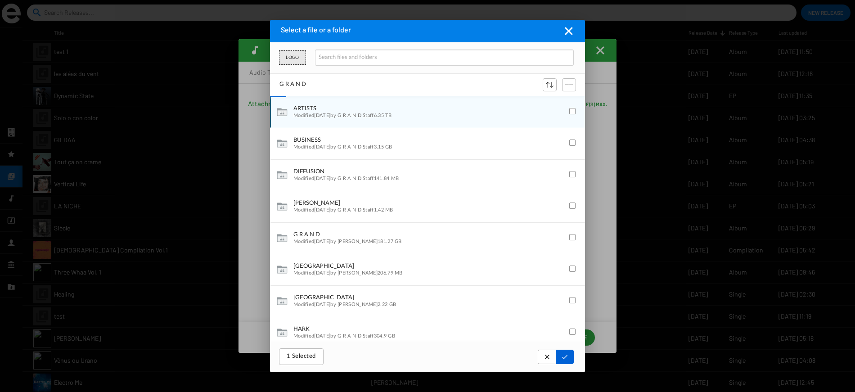
checkbox input "false"
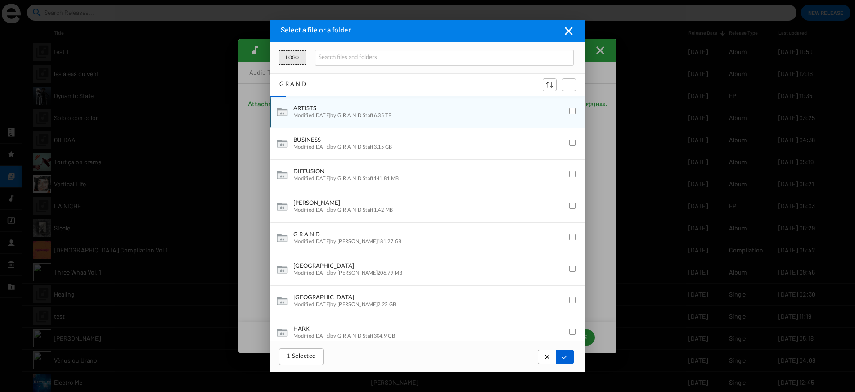
checkbox input "false"
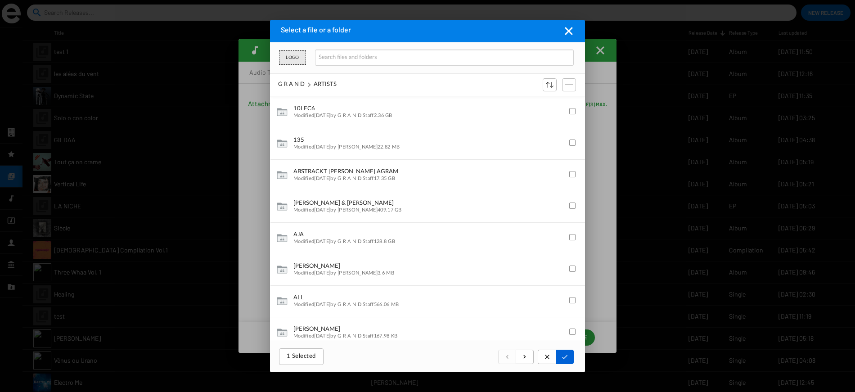
click at [568, 32] on mat-icon "Fermer la fenêtre" at bounding box center [568, 31] width 11 height 11
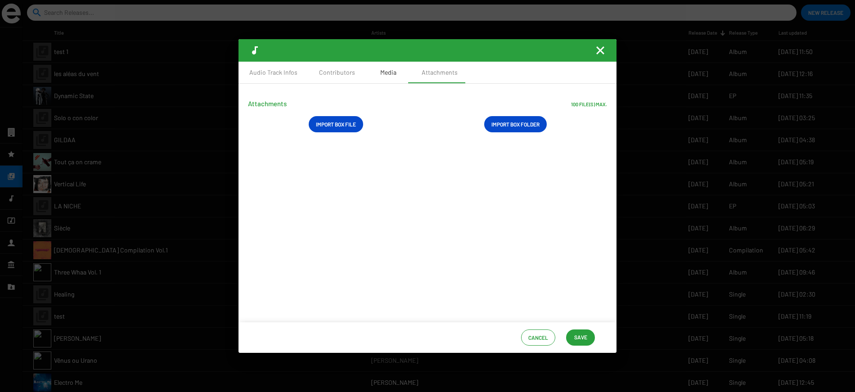
click at [390, 72] on div "Media" at bounding box center [388, 72] width 16 height 9
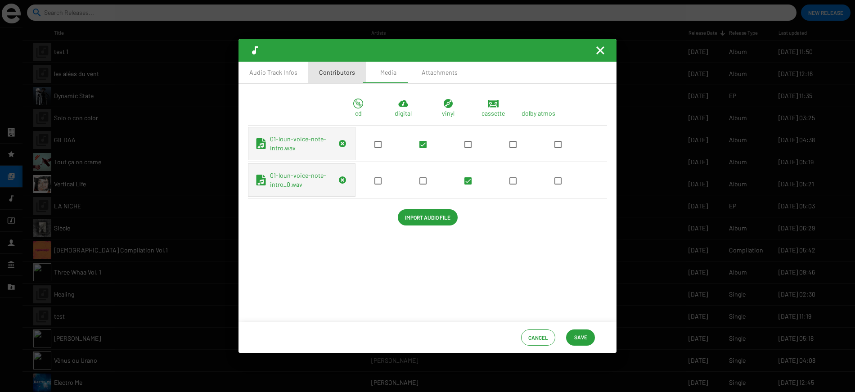
click at [339, 67] on div "Contributors" at bounding box center [337, 73] width 58 height 22
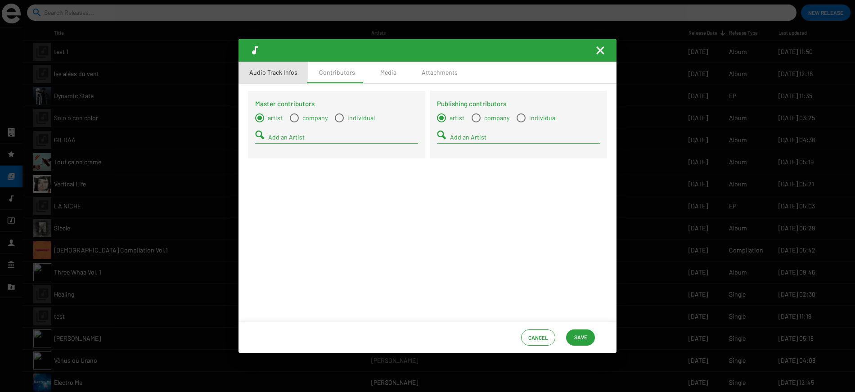
click at [275, 76] on div "Audio Track Infos" at bounding box center [273, 72] width 48 height 9
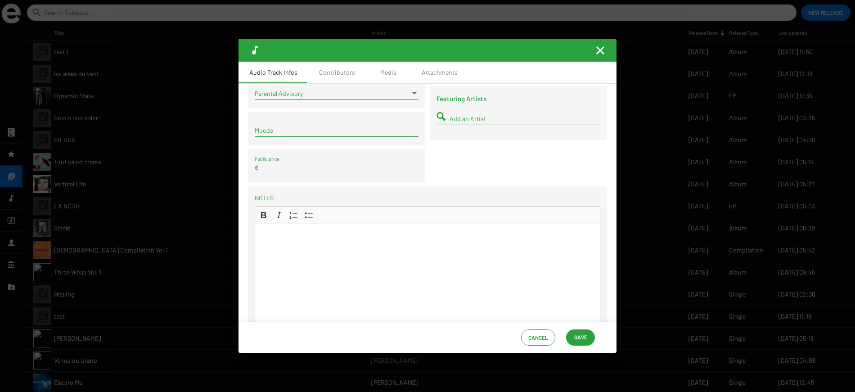
scroll to position [243, 0]
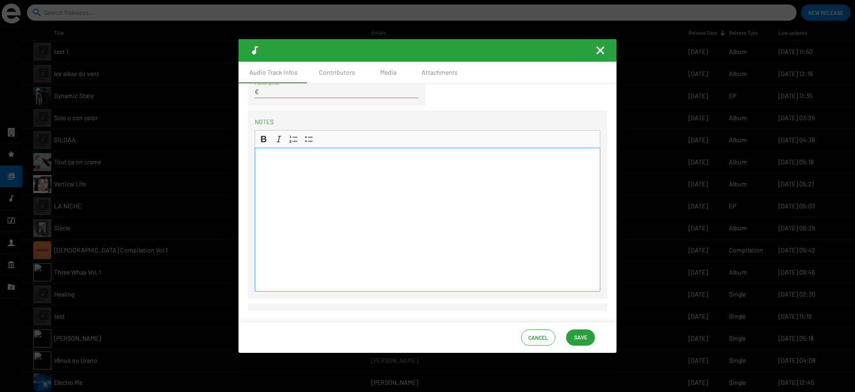
click at [300, 189] on div "Rich Text Editor, main" at bounding box center [428, 220] width 346 height 144
click at [317, 73] on div "Contributors" at bounding box center [337, 73] width 58 height 22
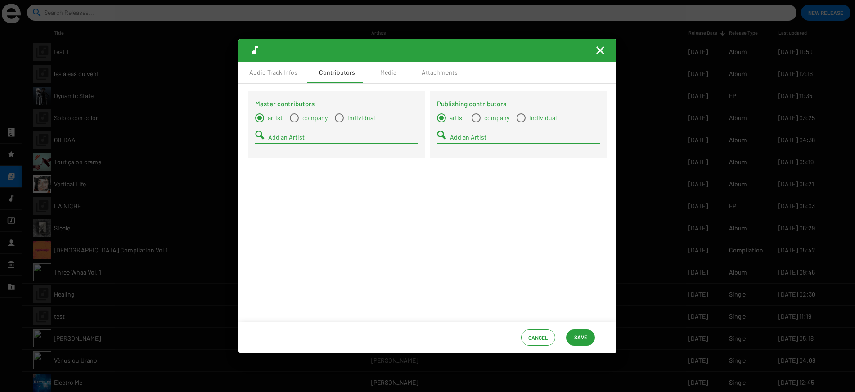
scroll to position [0, 0]
click at [380, 70] on div "Media" at bounding box center [388, 72] width 16 height 9
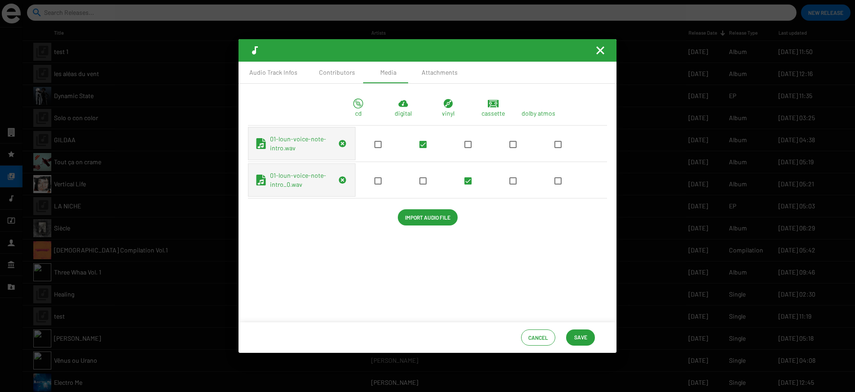
click at [572, 339] on button "Save" at bounding box center [580, 337] width 29 height 16
click at [598, 53] on mat-icon "Fermer la fenêtre" at bounding box center [600, 50] width 11 height 11
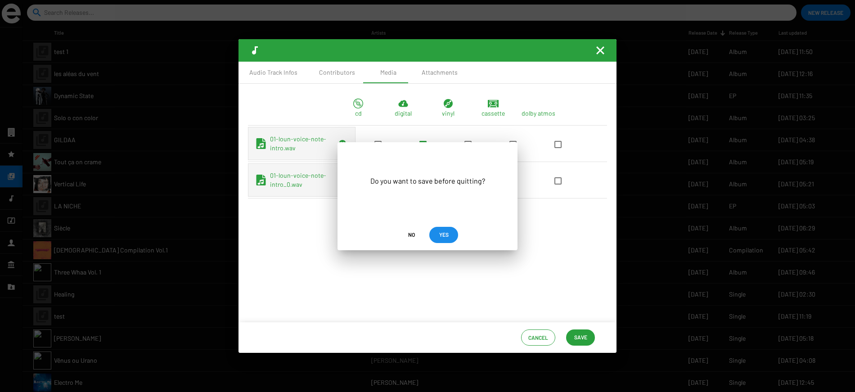
click at [444, 236] on span "YES" at bounding box center [443, 234] width 9 height 16
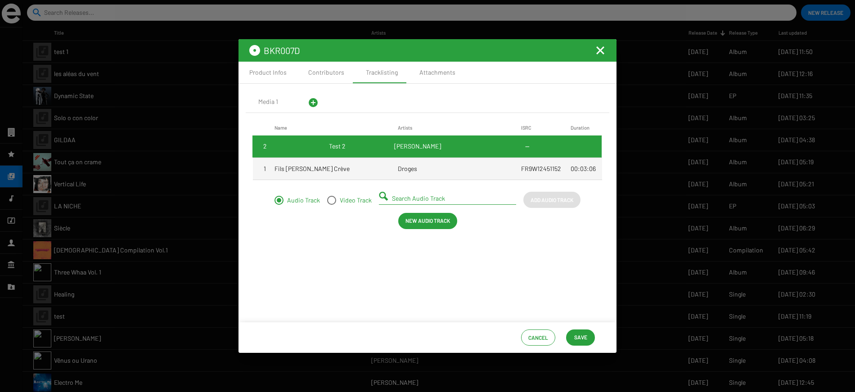
drag, startPoint x: 287, startPoint y: 171, endPoint x: 290, endPoint y: 141, distance: 29.4
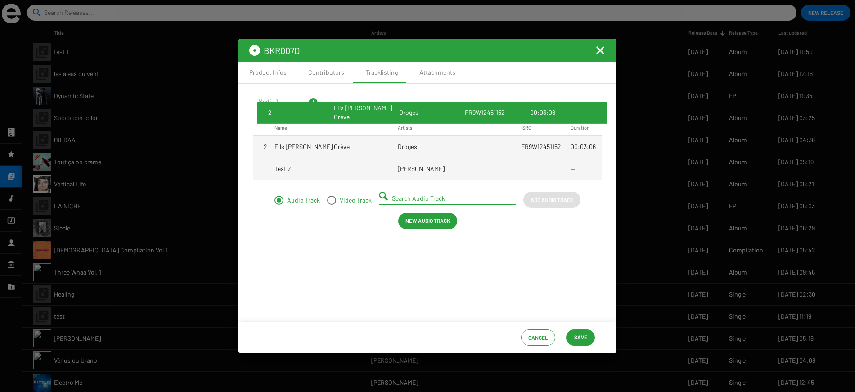
drag, startPoint x: 288, startPoint y: 174, endPoint x: 292, endPoint y: 117, distance: 56.4
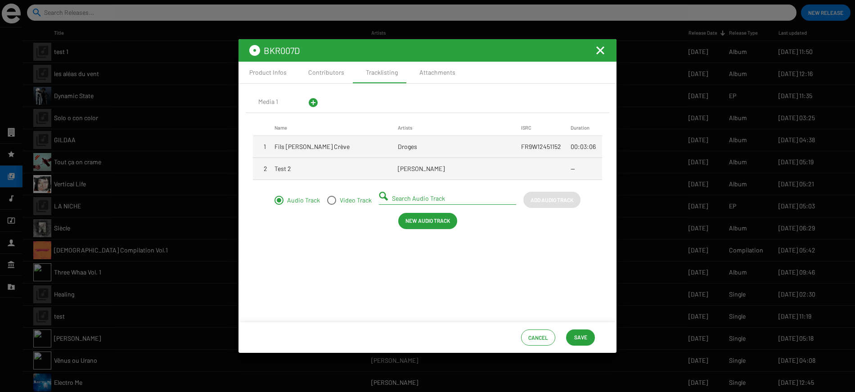
click at [292, 121] on div "Name Artists ISRC Duration 1 Fils de Bourge Crève Droges FR9W12451152 00:03:06 …" at bounding box center [428, 214] width 364 height 202
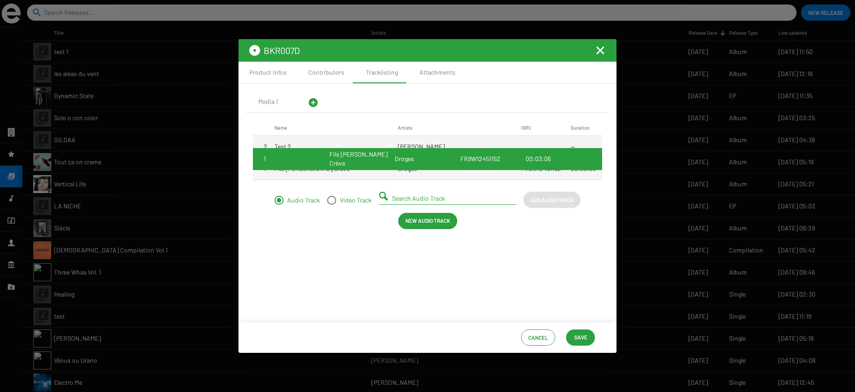
drag, startPoint x: 303, startPoint y: 149, endPoint x: 303, endPoint y: 162, distance: 12.6
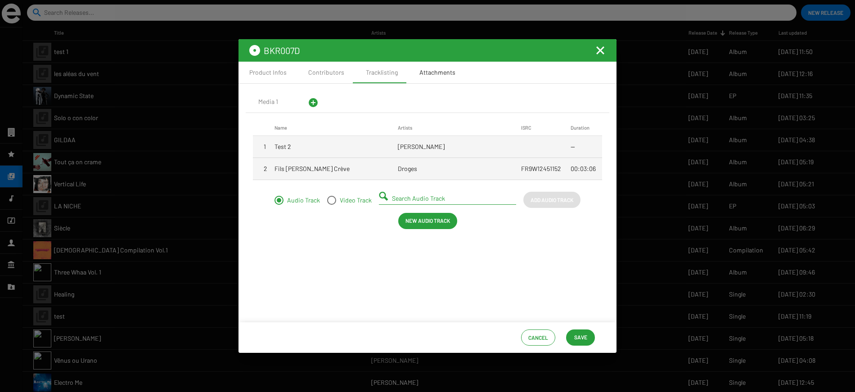
click at [442, 73] on div "Attachments" at bounding box center [437, 72] width 36 height 9
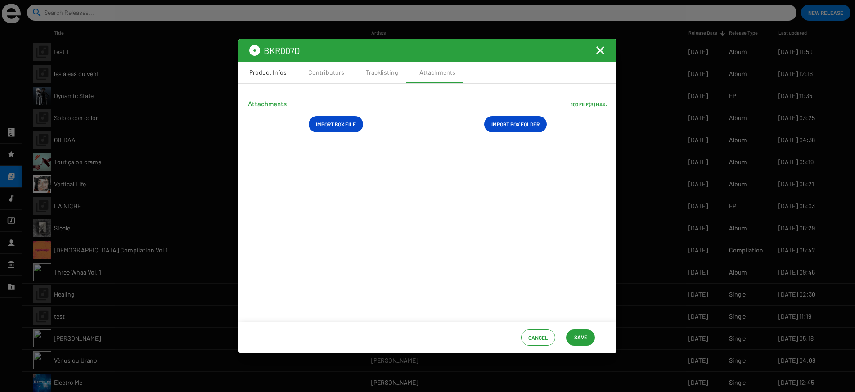
click at [259, 73] on div "Product Infos" at bounding box center [267, 72] width 37 height 9
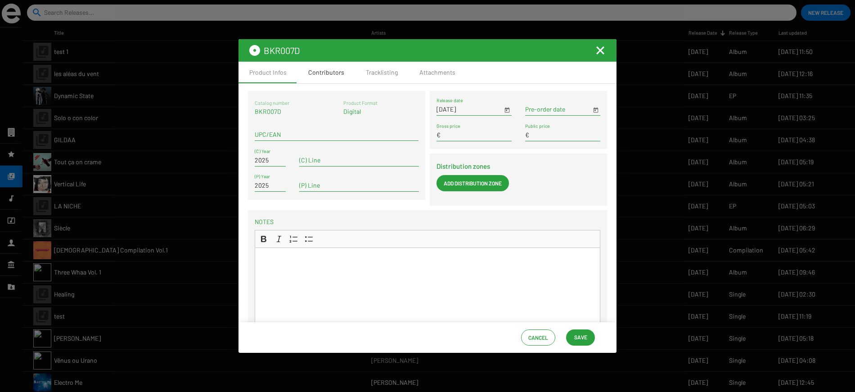
click at [324, 73] on div "Contributors" at bounding box center [326, 72] width 36 height 9
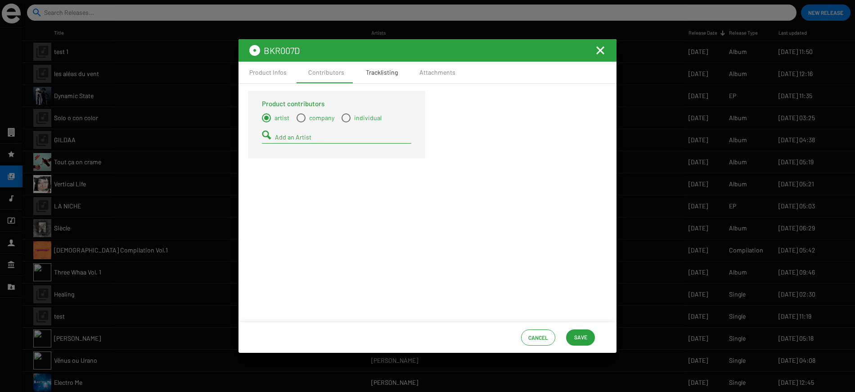
click at [381, 72] on div "Tracklisting" at bounding box center [382, 72] width 32 height 9
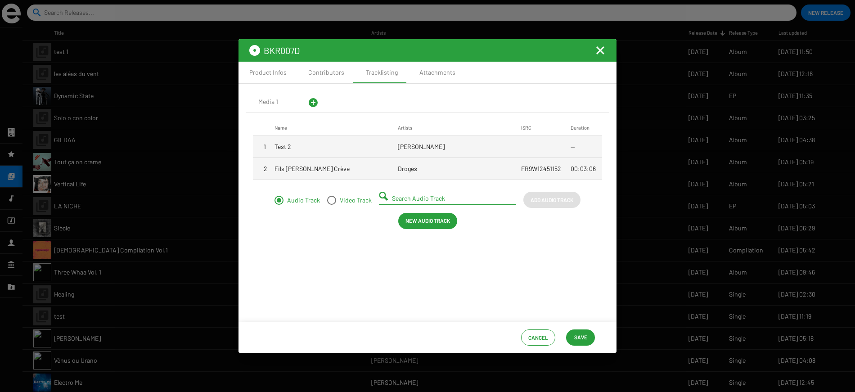
click at [578, 336] on span "Save" at bounding box center [580, 337] width 13 height 16
click at [599, 51] on mat-icon "Fermer la fenêtre" at bounding box center [600, 50] width 11 height 11
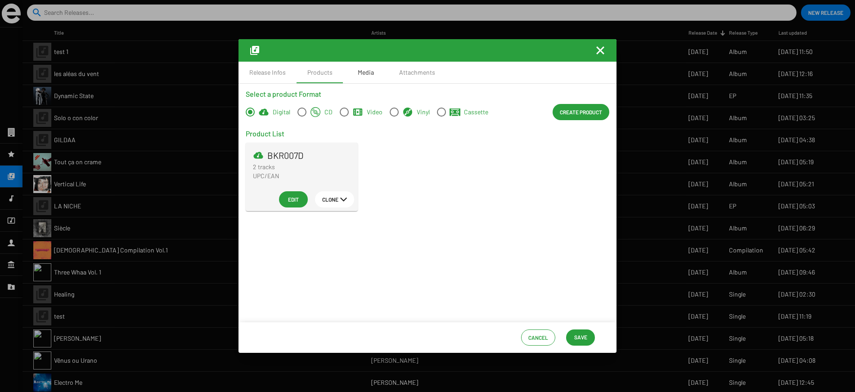
click at [354, 75] on div "Media" at bounding box center [365, 73] width 45 height 22
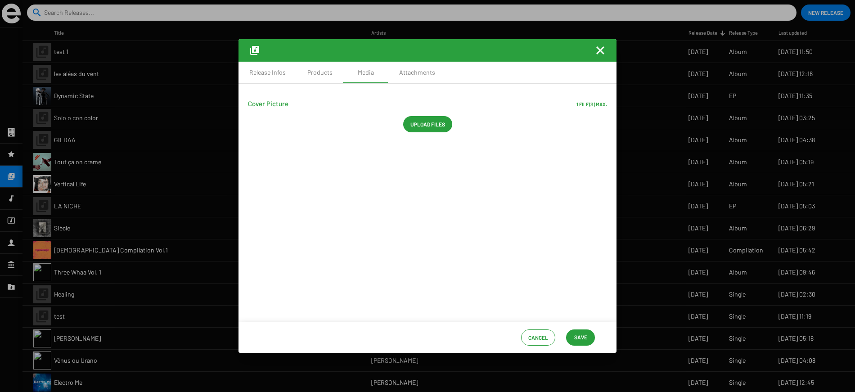
click at [430, 128] on span "Upload files" at bounding box center [427, 124] width 35 height 16
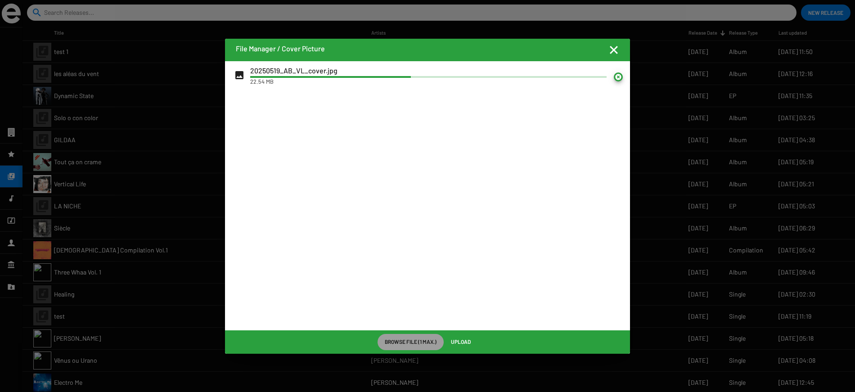
click at [456, 343] on span "Upload" at bounding box center [461, 341] width 20 height 16
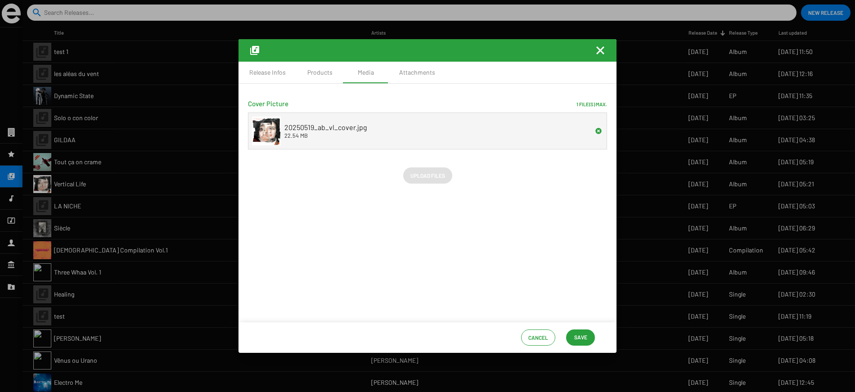
click at [581, 337] on span "Save" at bounding box center [580, 337] width 13 height 16
click at [410, 76] on div "Attachments" at bounding box center [417, 72] width 36 height 9
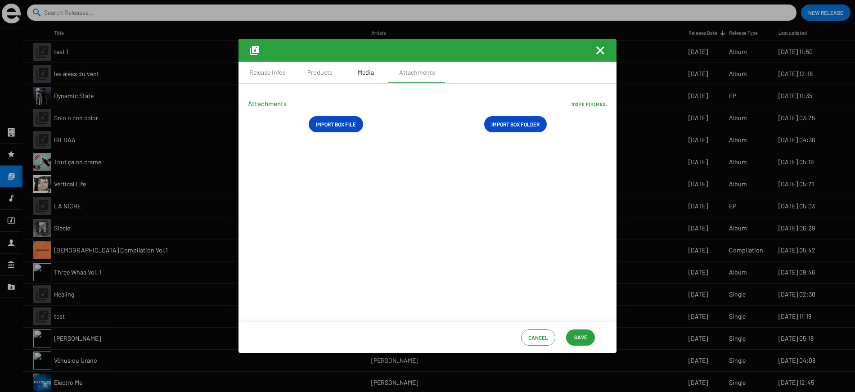
click at [368, 77] on div "Media" at bounding box center [365, 73] width 45 height 22
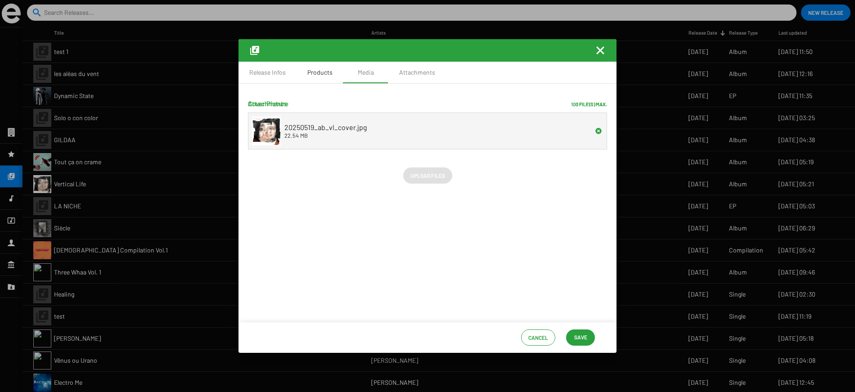
click at [309, 71] on div "Products" at bounding box center [319, 72] width 25 height 9
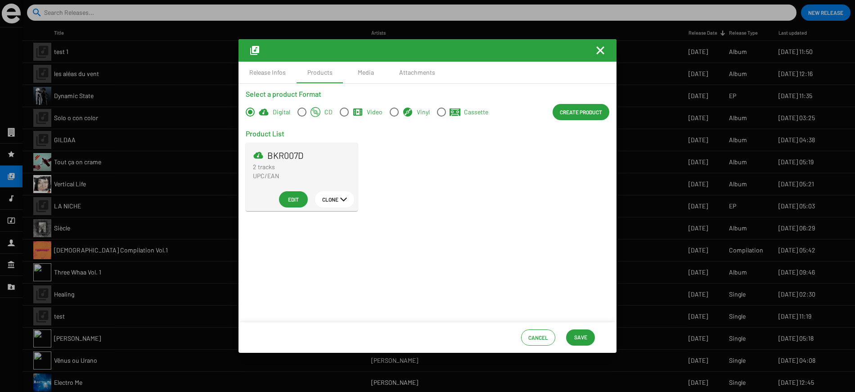
click at [395, 112] on span at bounding box center [394, 112] width 9 height 9
click at [394, 117] on input "Vinyl" at bounding box center [394, 117] width 0 height 0
radio input "true"
click at [573, 114] on span "Create Product" at bounding box center [581, 112] width 42 height 16
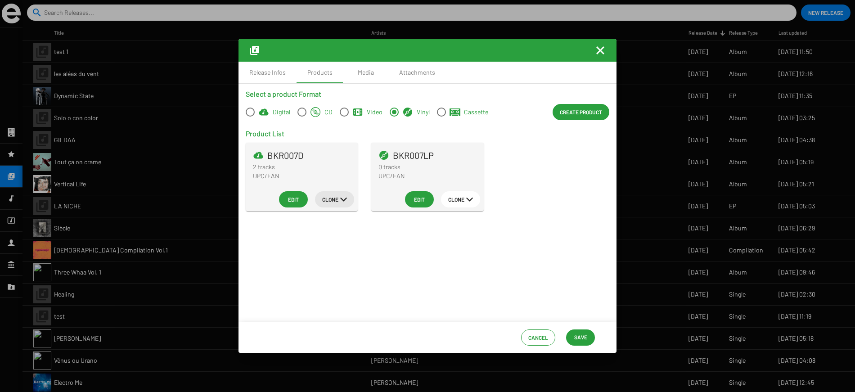
click at [336, 201] on span "Clone" at bounding box center [330, 199] width 16 height 16
click at [344, 288] on button "Vinyl" at bounding box center [340, 287] width 50 height 22
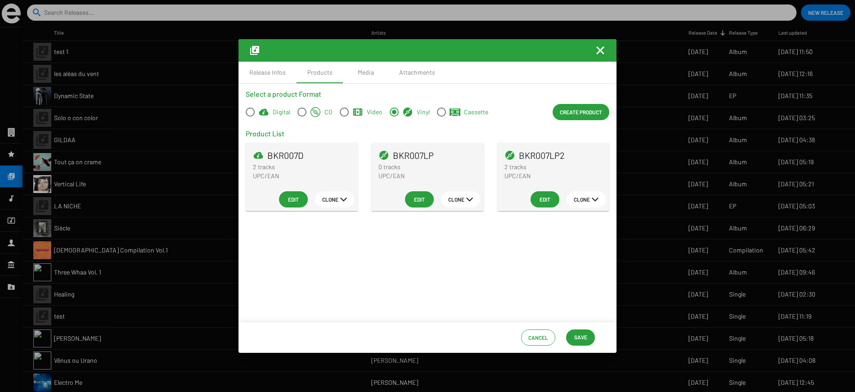
click at [545, 199] on span "Edit" at bounding box center [545, 199] width 14 height 16
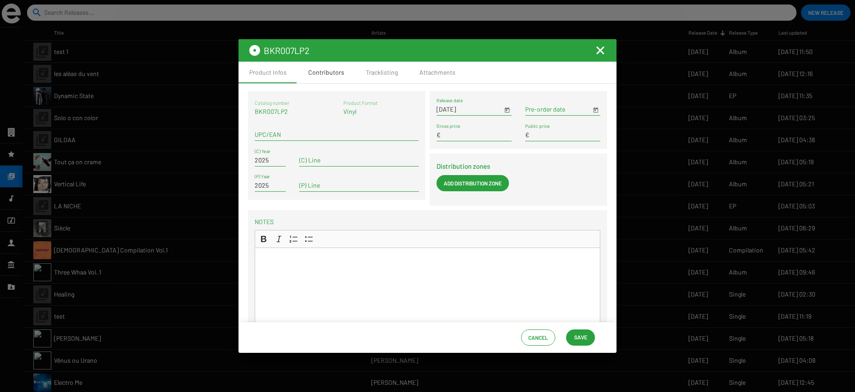
click at [332, 79] on div "Contributors" at bounding box center [326, 73] width 58 height 22
click at [379, 73] on div "Tracklisting" at bounding box center [382, 72] width 32 height 9
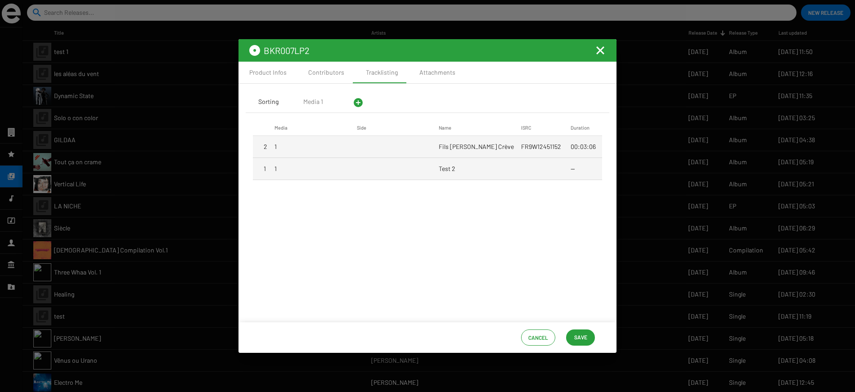
click at [263, 105] on div "Sorting" at bounding box center [268, 101] width 20 height 9
click at [303, 103] on div "Media 1" at bounding box center [313, 101] width 20 height 9
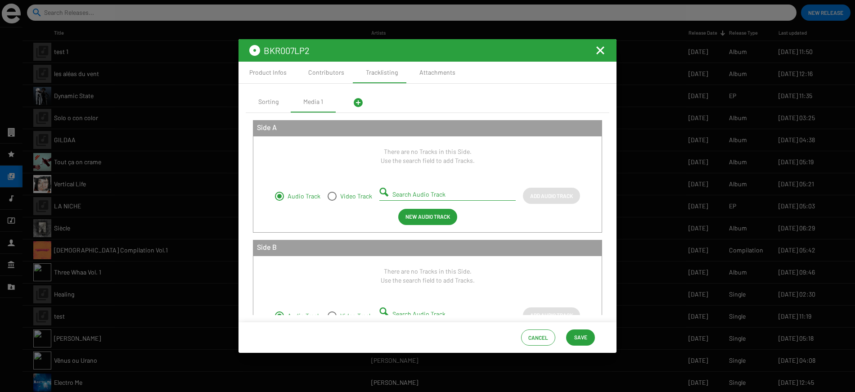
click at [576, 334] on span "Save" at bounding box center [580, 337] width 13 height 16
click at [600, 50] on mat-icon "Fermer la fenêtre" at bounding box center [600, 50] width 11 height 11
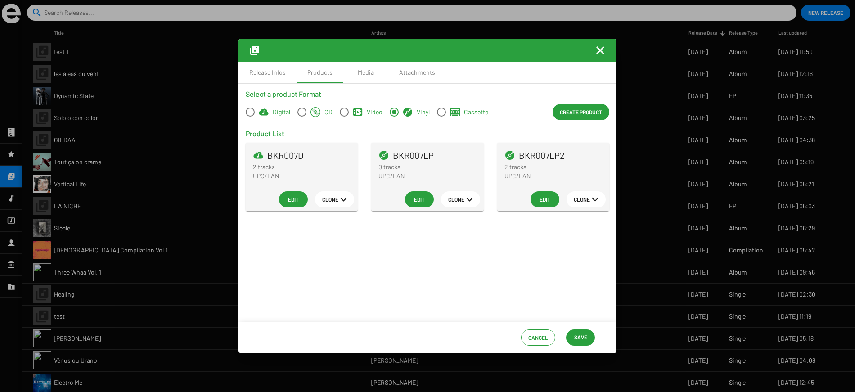
click at [583, 337] on span "Save" at bounding box center [580, 337] width 13 height 16
click at [582, 340] on span "Save" at bounding box center [580, 337] width 13 height 16
click at [576, 335] on span "Save" at bounding box center [580, 337] width 13 height 16
click at [603, 50] on mat-icon "Fermer la fenêtre" at bounding box center [600, 50] width 11 height 11
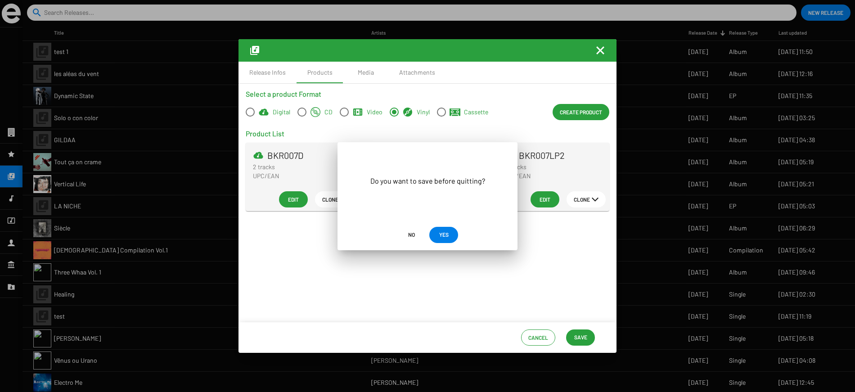
click at [444, 234] on span "YES" at bounding box center [443, 234] width 9 height 16
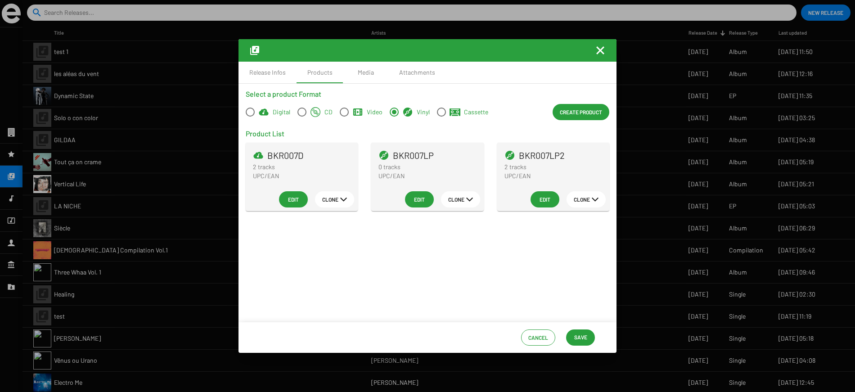
click at [579, 334] on span "Save" at bounding box center [580, 337] width 13 height 16
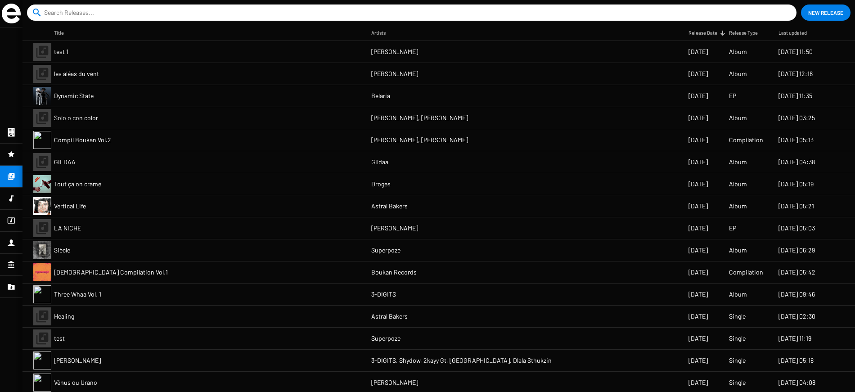
click at [227, 138] on mat-cell "Compil Boukan Vol.2" at bounding box center [212, 140] width 317 height 22
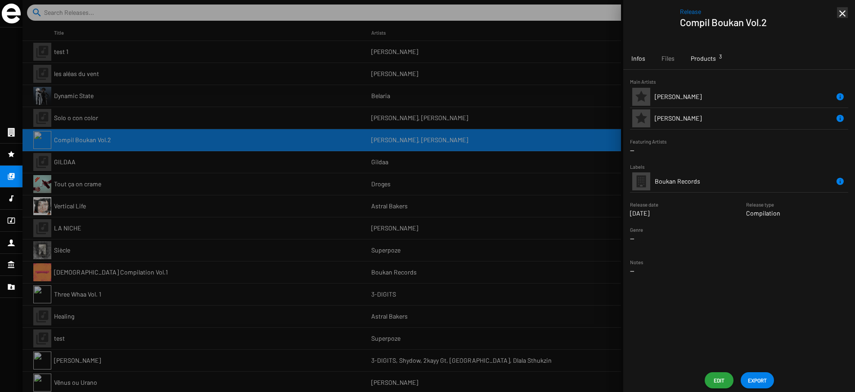
click at [699, 61] on span "Products 3" at bounding box center [703, 58] width 25 height 9
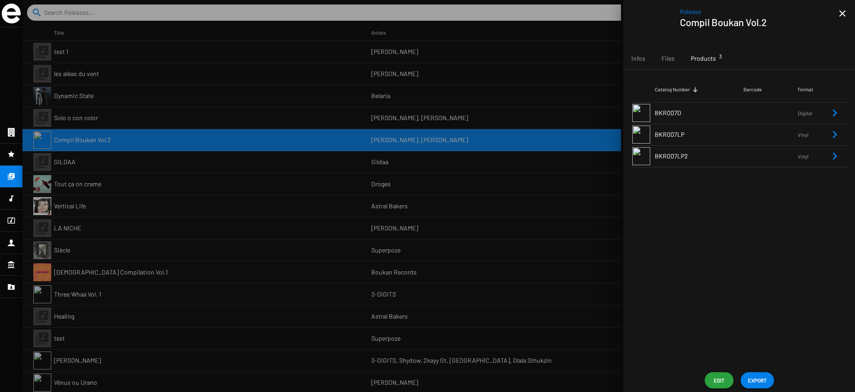
click at [831, 116] on icon "Remove Reference" at bounding box center [834, 113] width 11 height 11
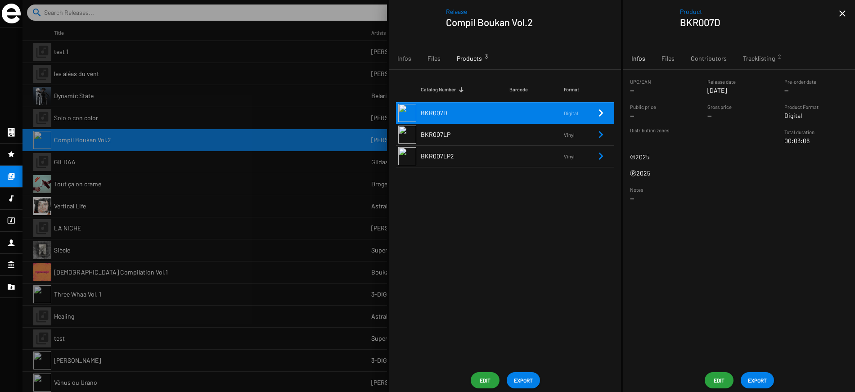
click at [759, 382] on span "EXPORT" at bounding box center [757, 380] width 19 height 16
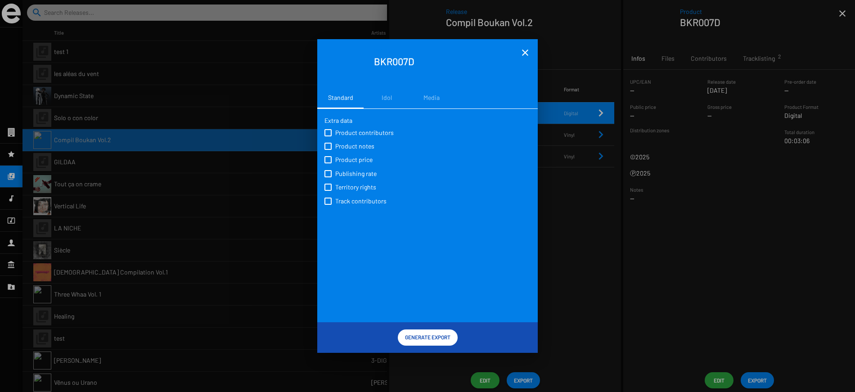
click at [327, 134] on span at bounding box center [327, 132] width 7 height 7
click at [328, 136] on input "Product contributors" at bounding box center [328, 136] width 0 height 0
checkbox input "true"
click at [328, 148] on span at bounding box center [327, 146] width 7 height 7
click at [328, 150] on input "Product notes" at bounding box center [328, 150] width 0 height 0
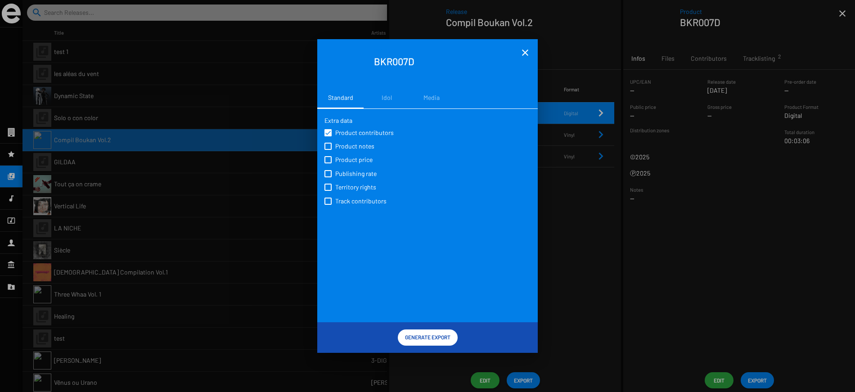
checkbox input "true"
click at [327, 158] on span at bounding box center [327, 159] width 7 height 7
click at [328, 163] on input "Product price" at bounding box center [328, 163] width 0 height 0
checkbox input "true"
click at [328, 170] on span at bounding box center [327, 173] width 7 height 7
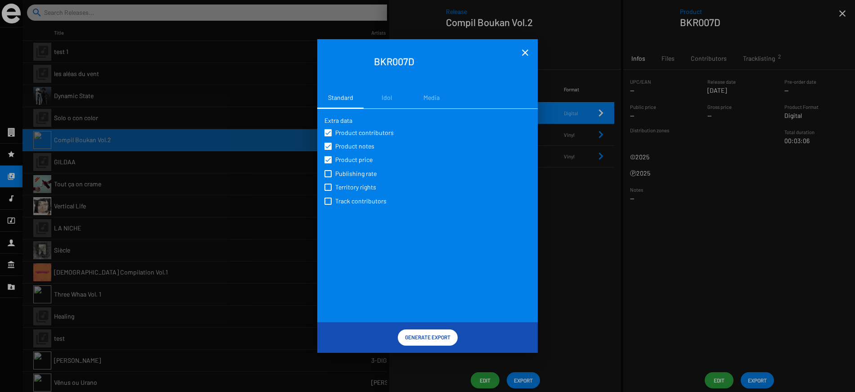
click at [328, 177] on input "Publishing rate" at bounding box center [328, 177] width 0 height 0
checkbox input "true"
click at [328, 188] on span at bounding box center [327, 187] width 7 height 7
click at [328, 191] on input "Territory rights" at bounding box center [328, 191] width 0 height 0
checkbox input "true"
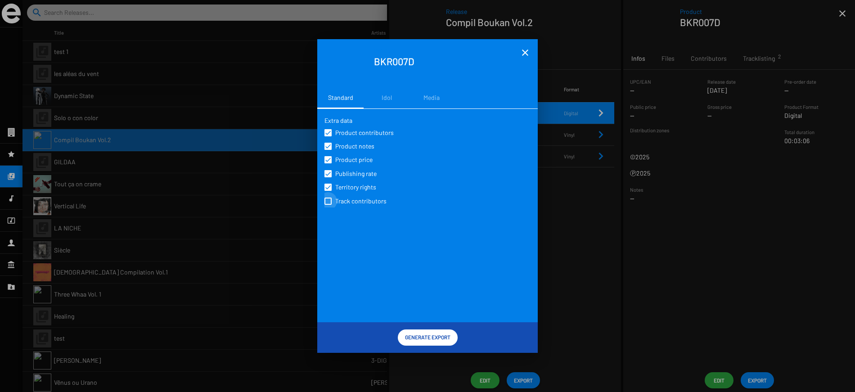
click at [328, 203] on span at bounding box center [327, 201] width 7 height 7
click at [328, 205] on input "Track contributors" at bounding box center [328, 205] width 0 height 0
checkbox input "true"
click at [418, 339] on span "Generate Export" at bounding box center [427, 337] width 45 height 16
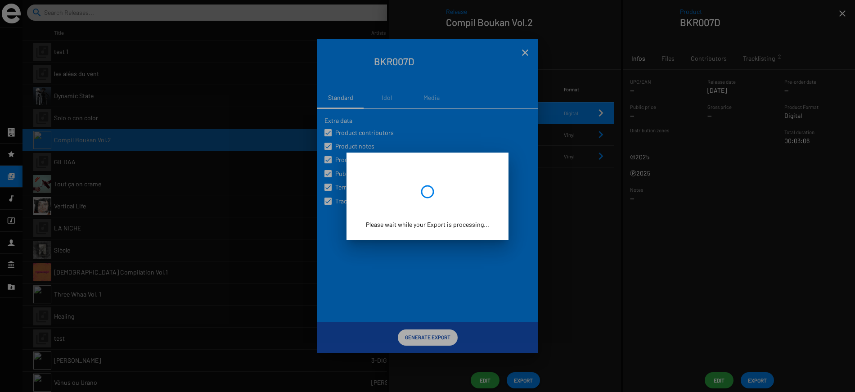
click at [447, 238] on div "Please wait while your Export is processing..." at bounding box center [427, 196] width 162 height 87
click at [446, 179] on div "Please wait while your Export is processing..." at bounding box center [427, 196] width 140 height 66
click at [444, 207] on div "Please wait while your Export is processing..." at bounding box center [427, 196] width 140 height 66
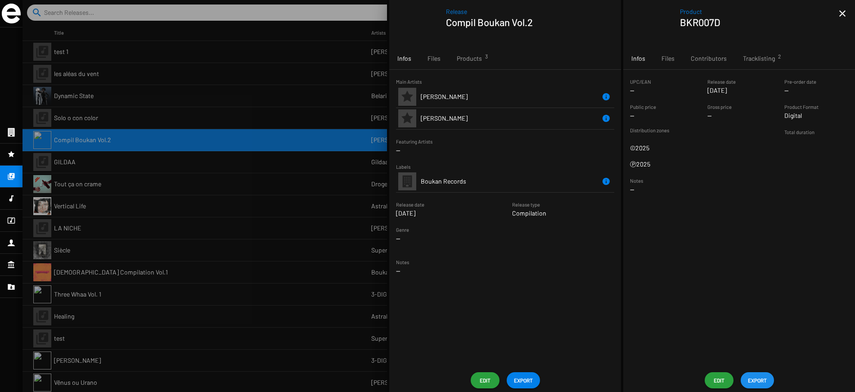
click at [764, 378] on span "EXPORT" at bounding box center [757, 380] width 19 height 16
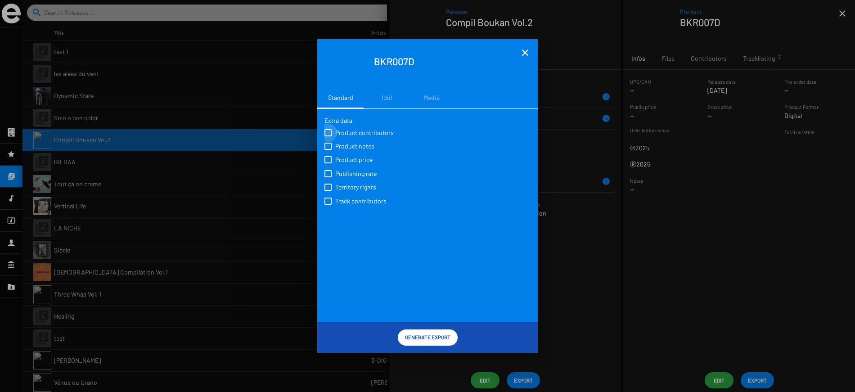
click at [328, 132] on span at bounding box center [327, 132] width 7 height 7
click at [328, 136] on input "Product contributors" at bounding box center [328, 136] width 0 height 0
checkbox input "true"
click at [329, 201] on span at bounding box center [327, 201] width 7 height 7
click at [328, 205] on input "Track contributors" at bounding box center [328, 205] width 0 height 0
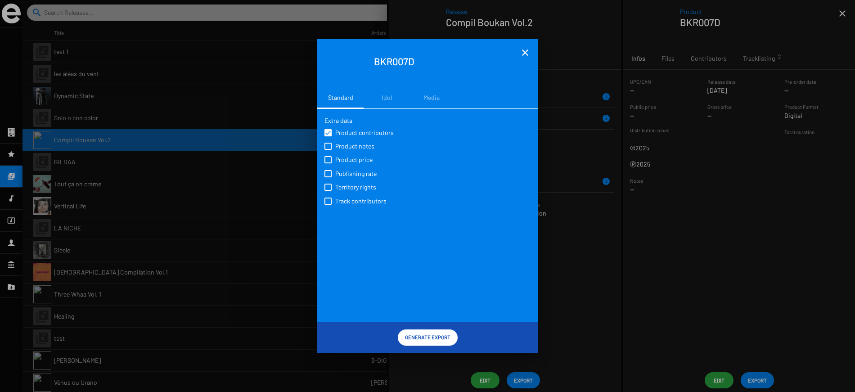
checkbox input "true"
click at [419, 338] on span "Generate Export" at bounding box center [427, 337] width 45 height 16
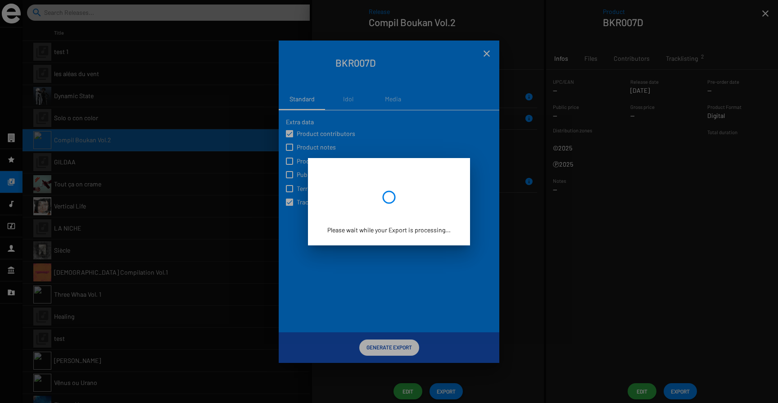
click at [484, 52] on div at bounding box center [389, 201] width 778 height 403
